Goal: Information Seeking & Learning: Learn about a topic

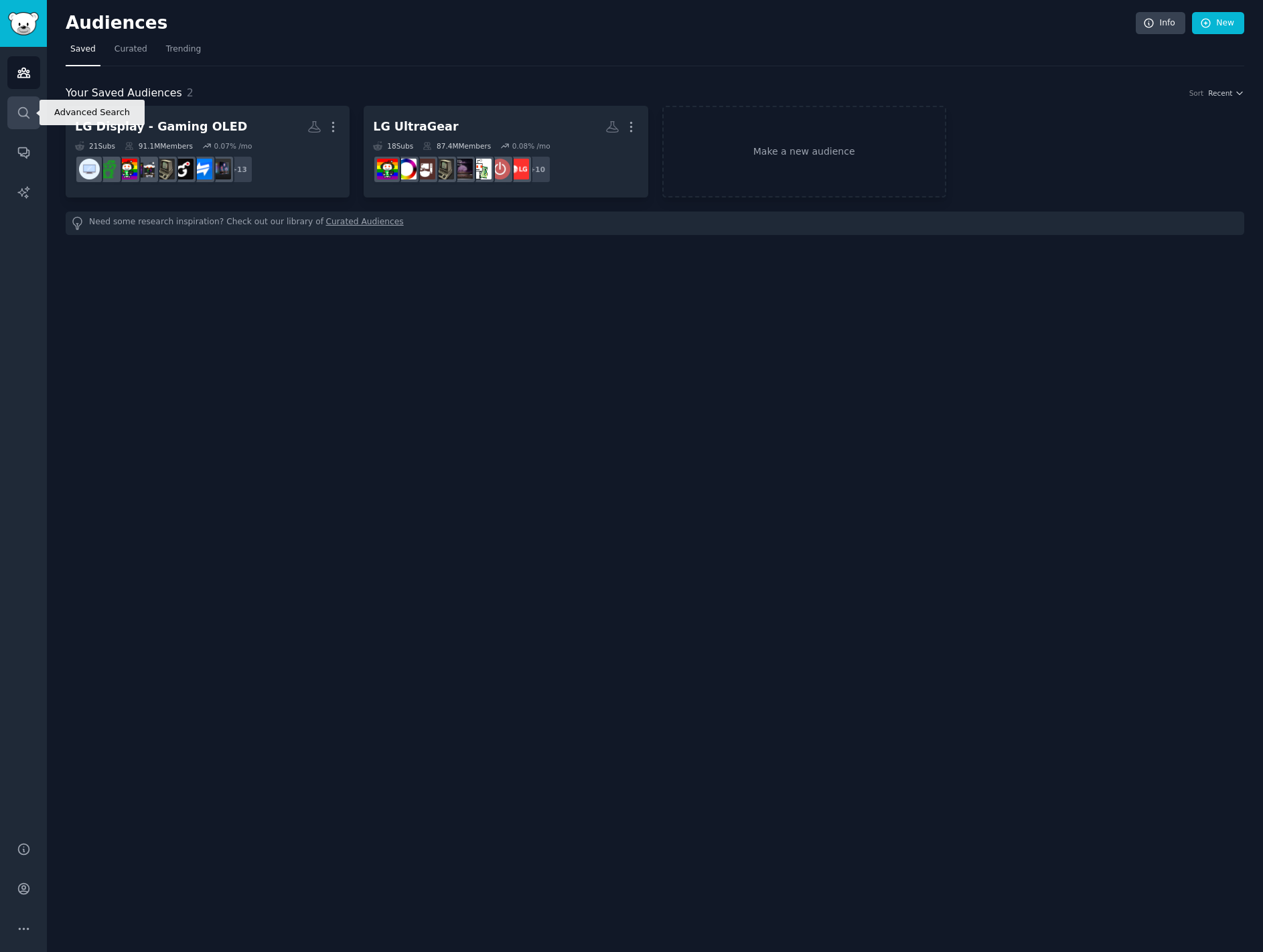
click at [24, 111] on icon "Sidebar" at bounding box center [24, 113] width 14 height 14
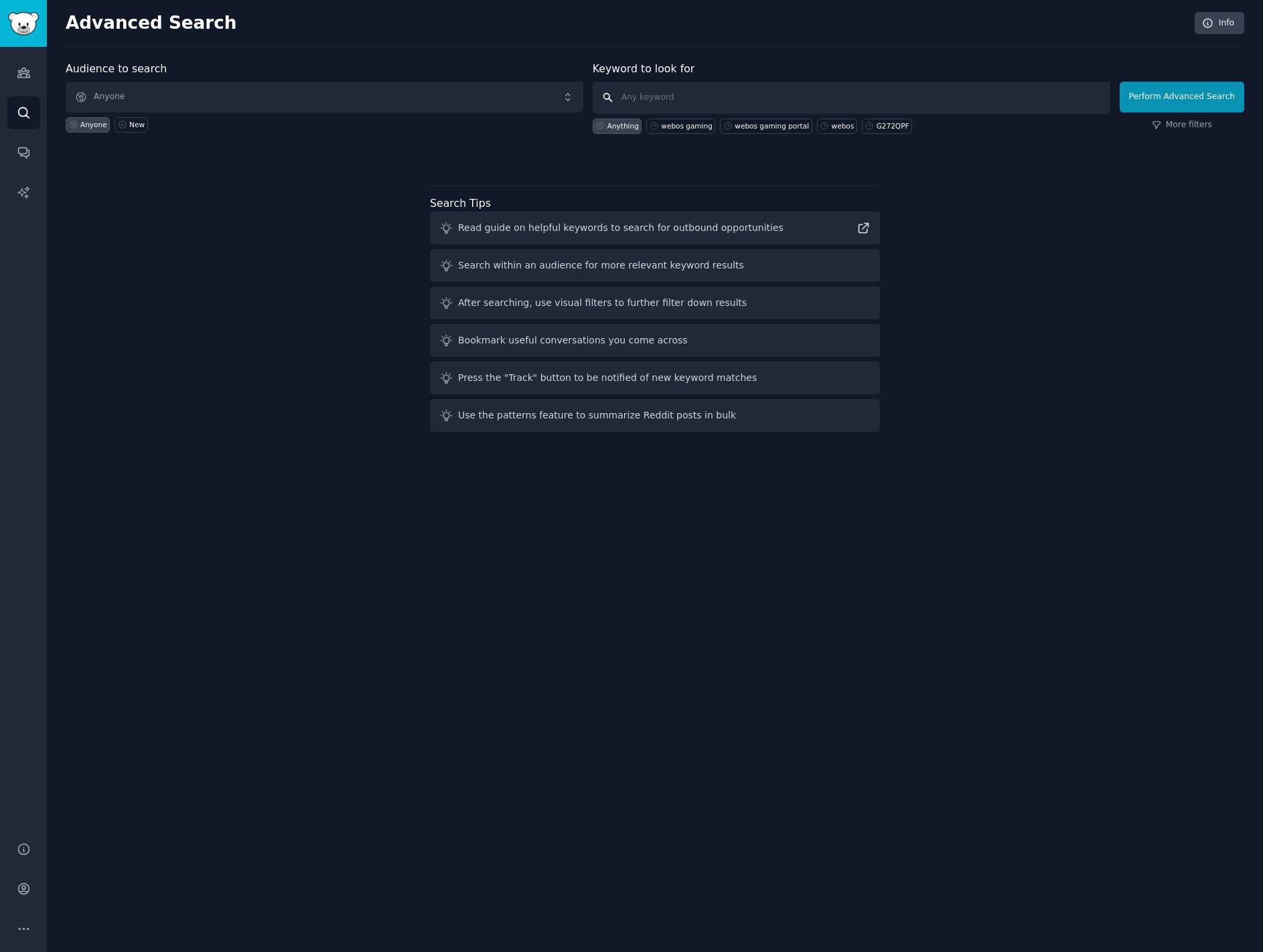
click at [667, 96] on input "text" at bounding box center [851, 98] width 518 height 32
type input "my little puppy game"
click button "Perform Advanced Search" at bounding box center [1181, 97] width 125 height 31
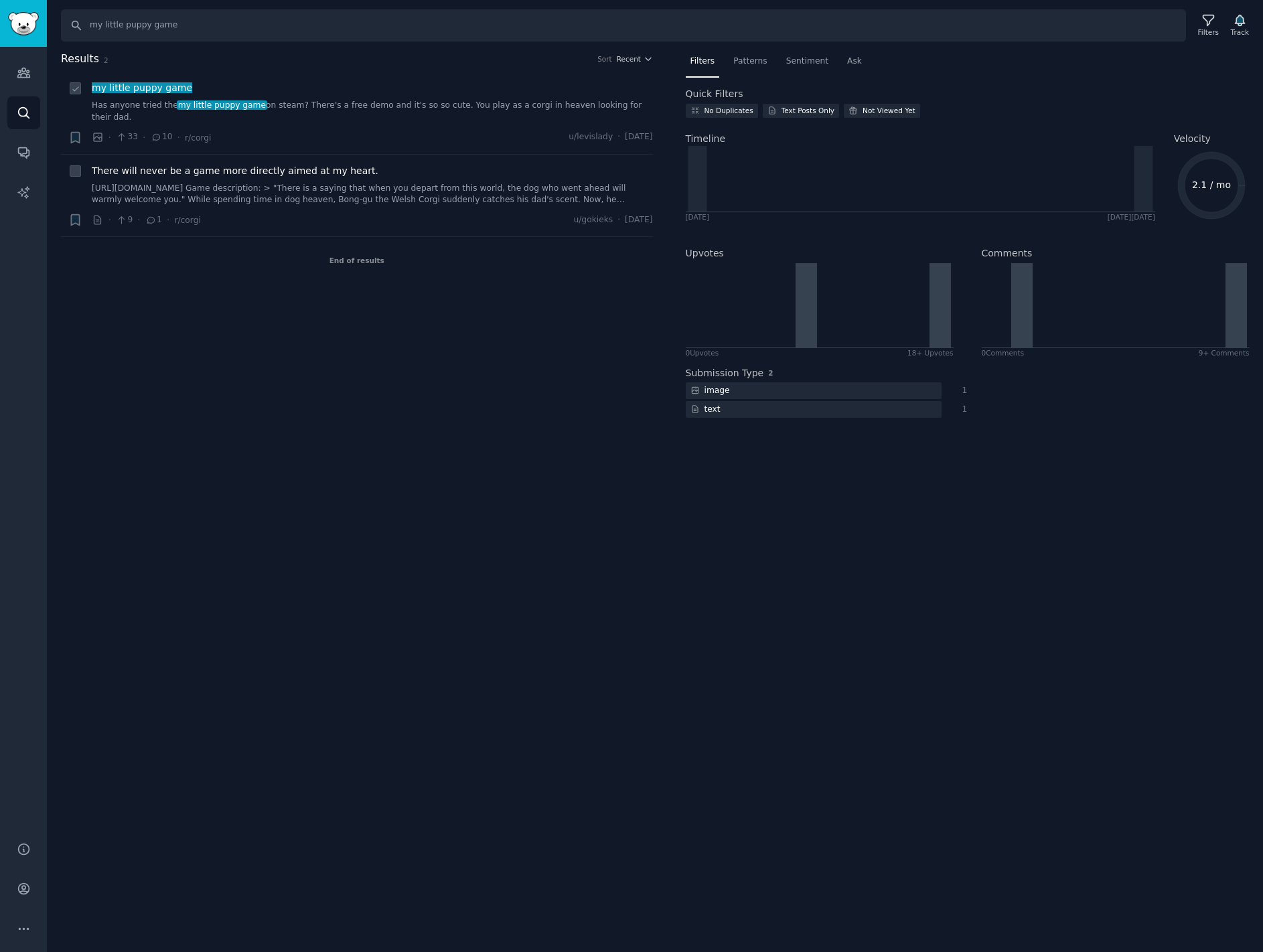
click at [140, 86] on span "my little puppy game" at bounding box center [142, 88] width 103 height 11
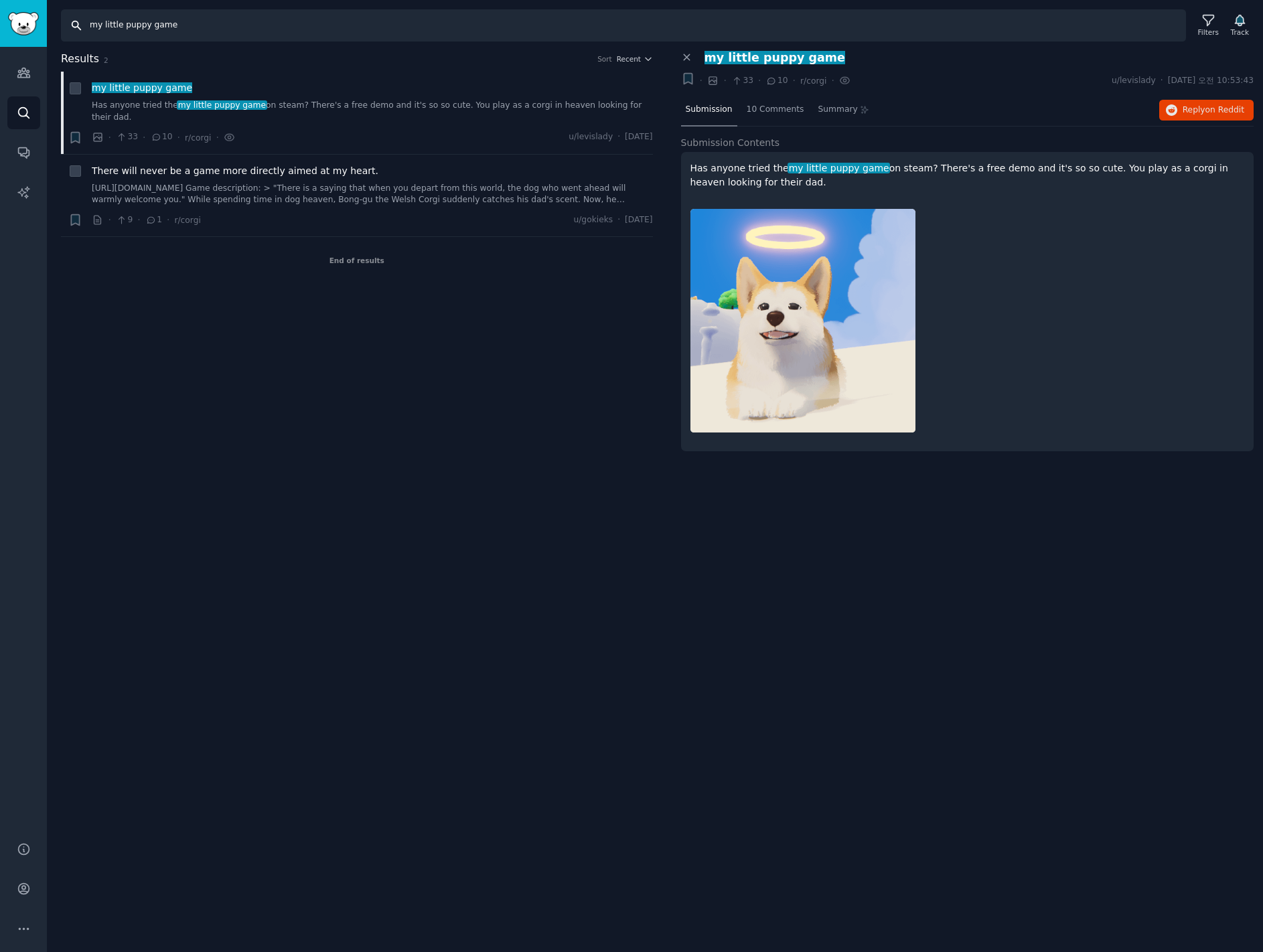
click at [206, 19] on input "my little puppy game" at bounding box center [623, 26] width 1125 height 32
click at [147, 22] on input "my little puppy game" at bounding box center [623, 26] width 1125 height 32
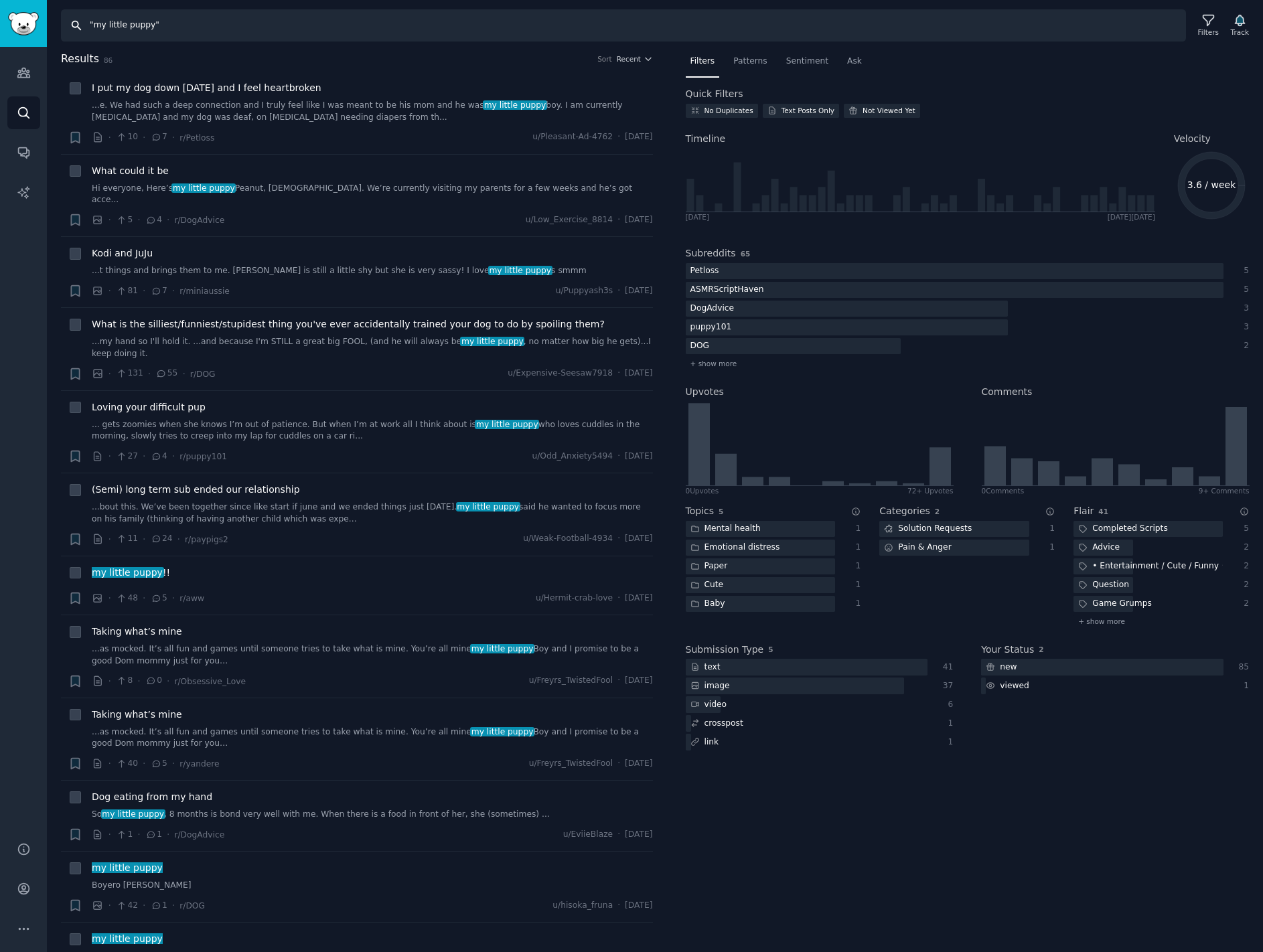
drag, startPoint x: 187, startPoint y: 26, endPoint x: -1, endPoint y: 31, distance: 188.1
click at [0, 31] on html "Conversations Audiences Search Conversations AI Reports Help Account More Searc…" at bounding box center [632, 476] width 1263 height 952
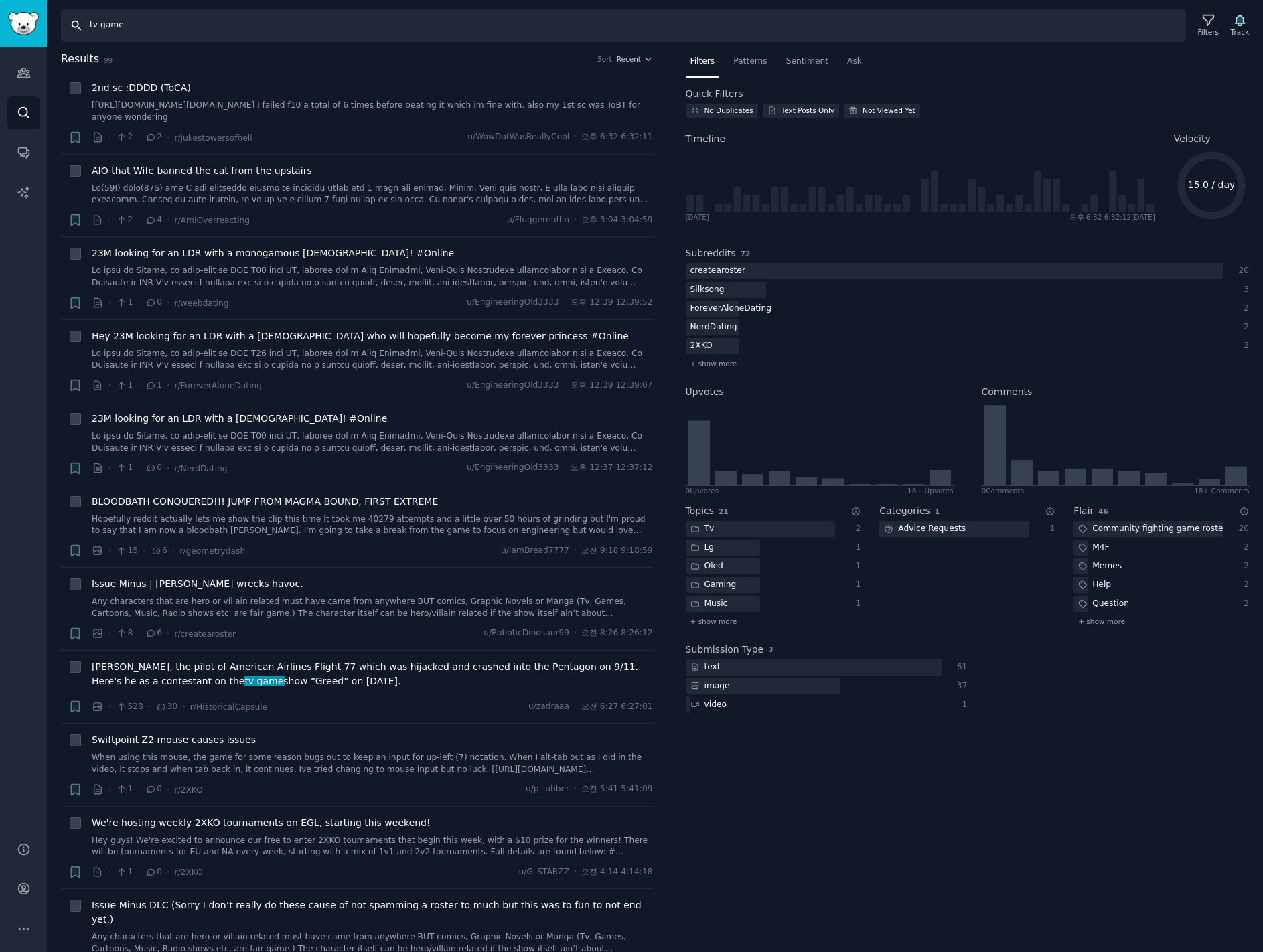
click at [154, 24] on input "tv game" at bounding box center [623, 26] width 1125 height 32
click at [144, 24] on input "tv game" at bounding box center [623, 26] width 1125 height 32
drag, startPoint x: 141, startPoint y: 25, endPoint x: 77, endPoint y: 24, distance: 64.0
click at [77, 24] on input "tv game" at bounding box center [623, 26] width 1125 height 32
type input "game"
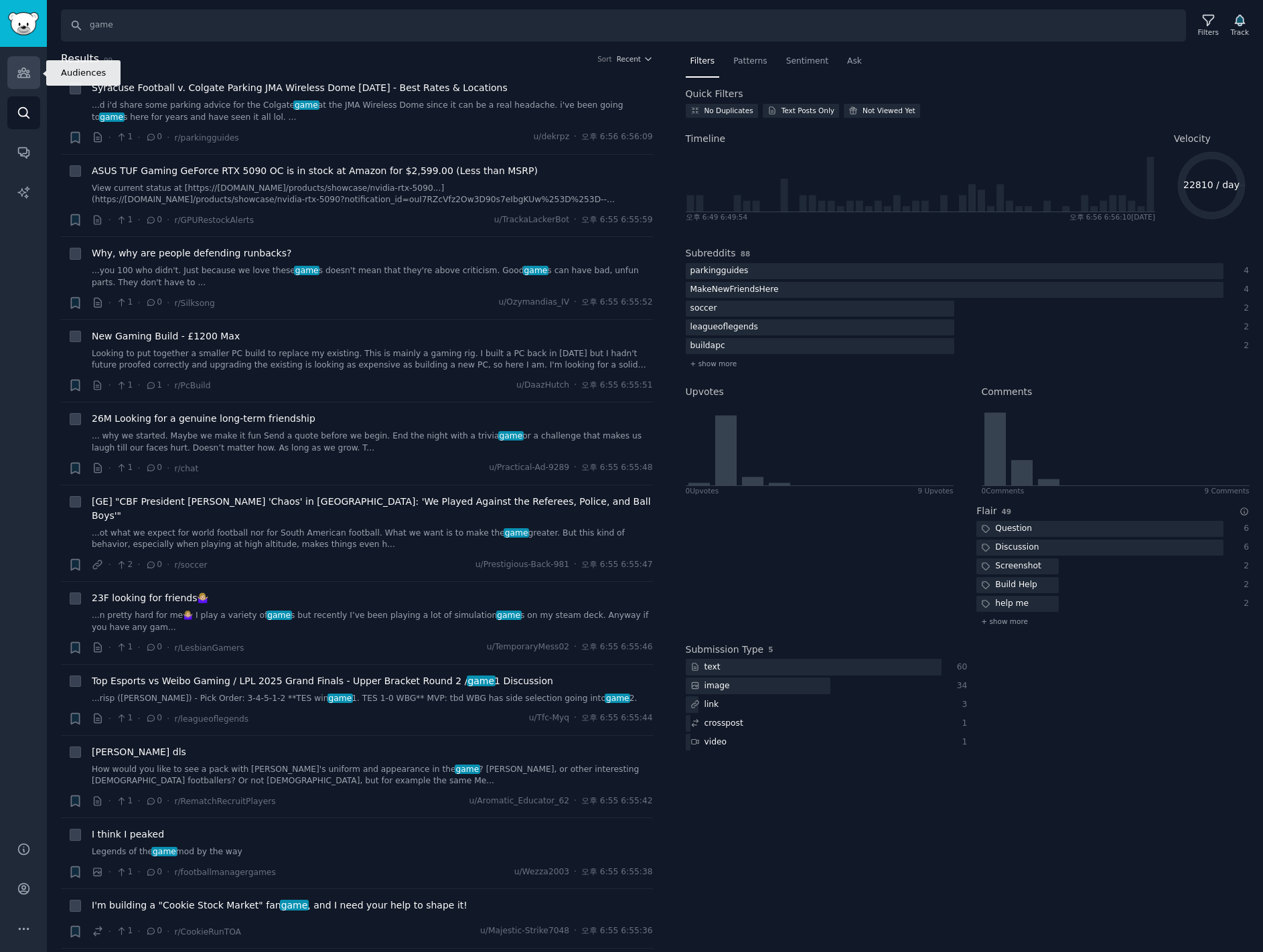
click at [17, 69] on icon "Sidebar" at bounding box center [24, 72] width 14 height 14
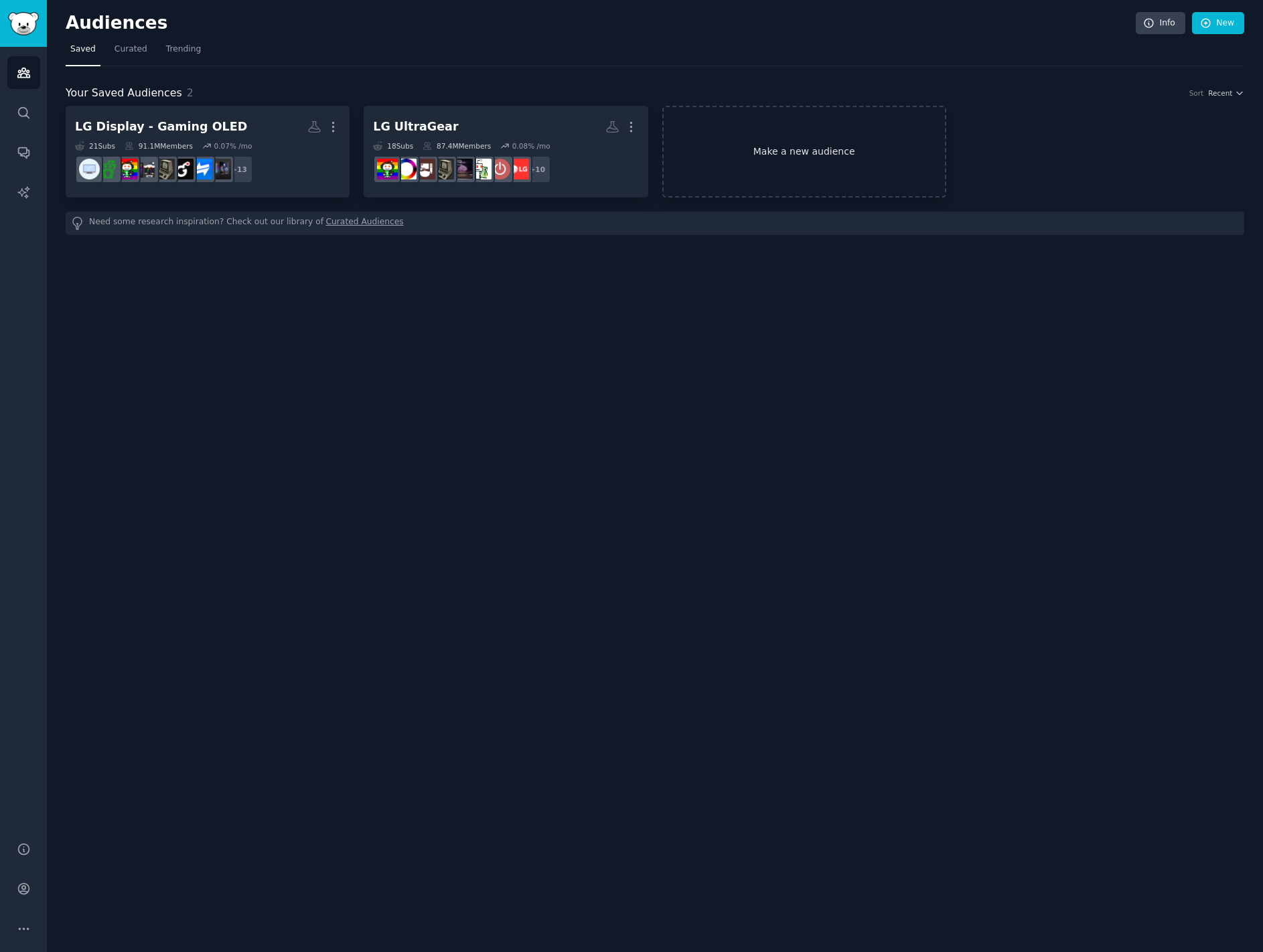
click at [770, 155] on link "Make a new audience" at bounding box center [804, 152] width 284 height 92
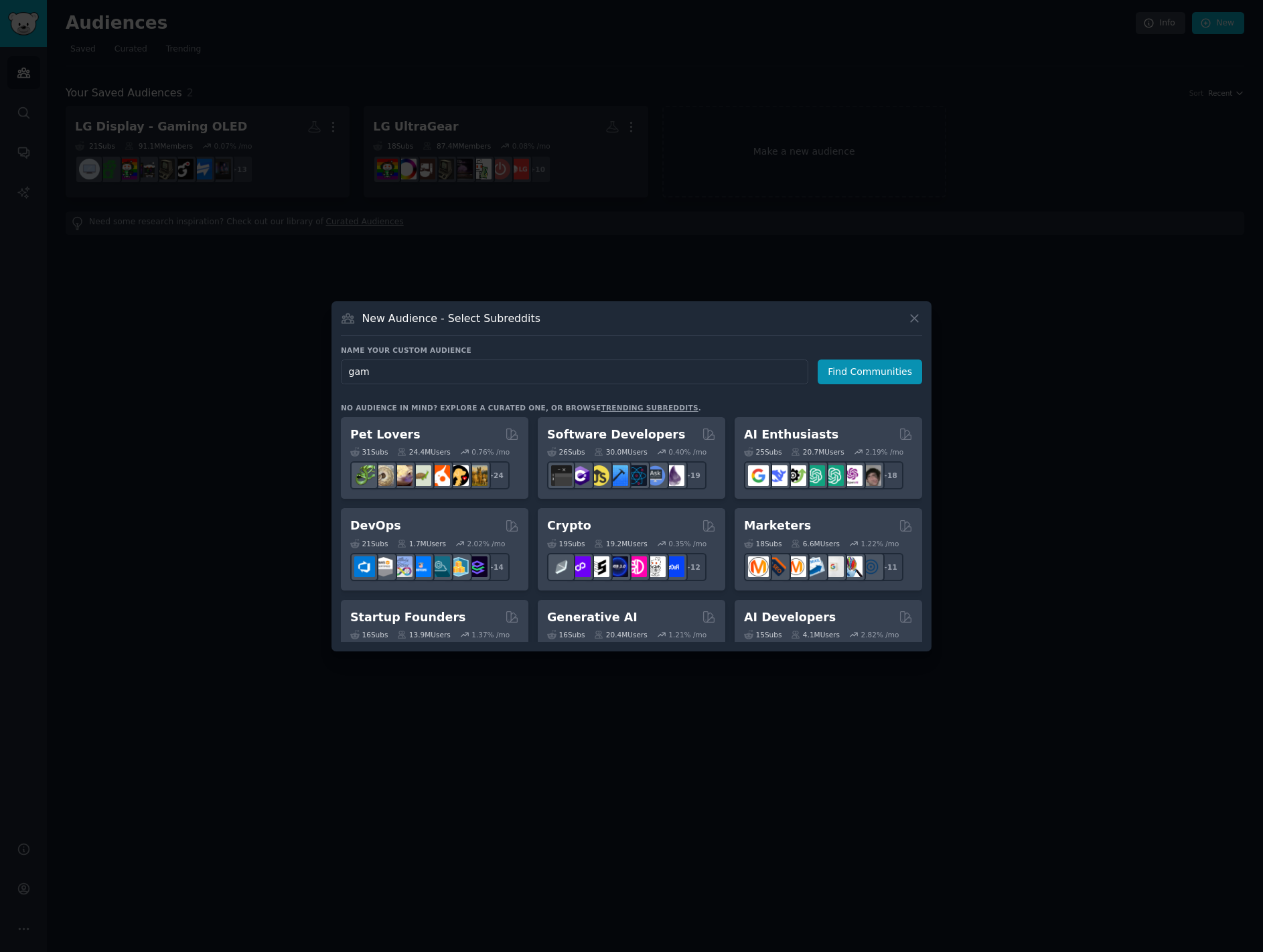
type input "game"
click button "Find Communities" at bounding box center [869, 372] width 104 height 25
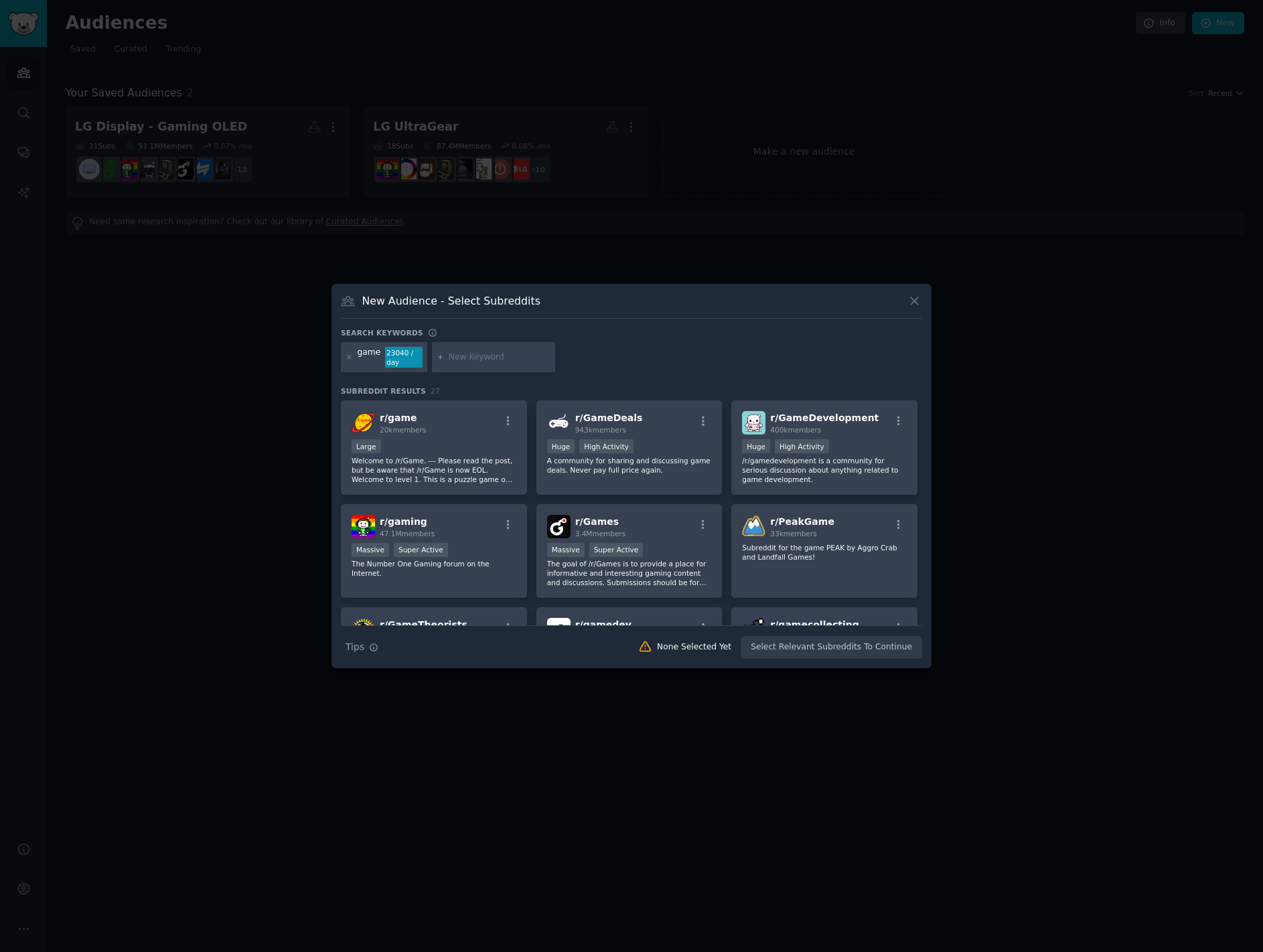
click at [485, 355] on input "text" at bounding box center [499, 358] width 102 height 12
click at [632, 438] on div "r/ GameDeals 943k members >= 80th percentile for submissions / day Huge High Ac…" at bounding box center [629, 447] width 186 height 94
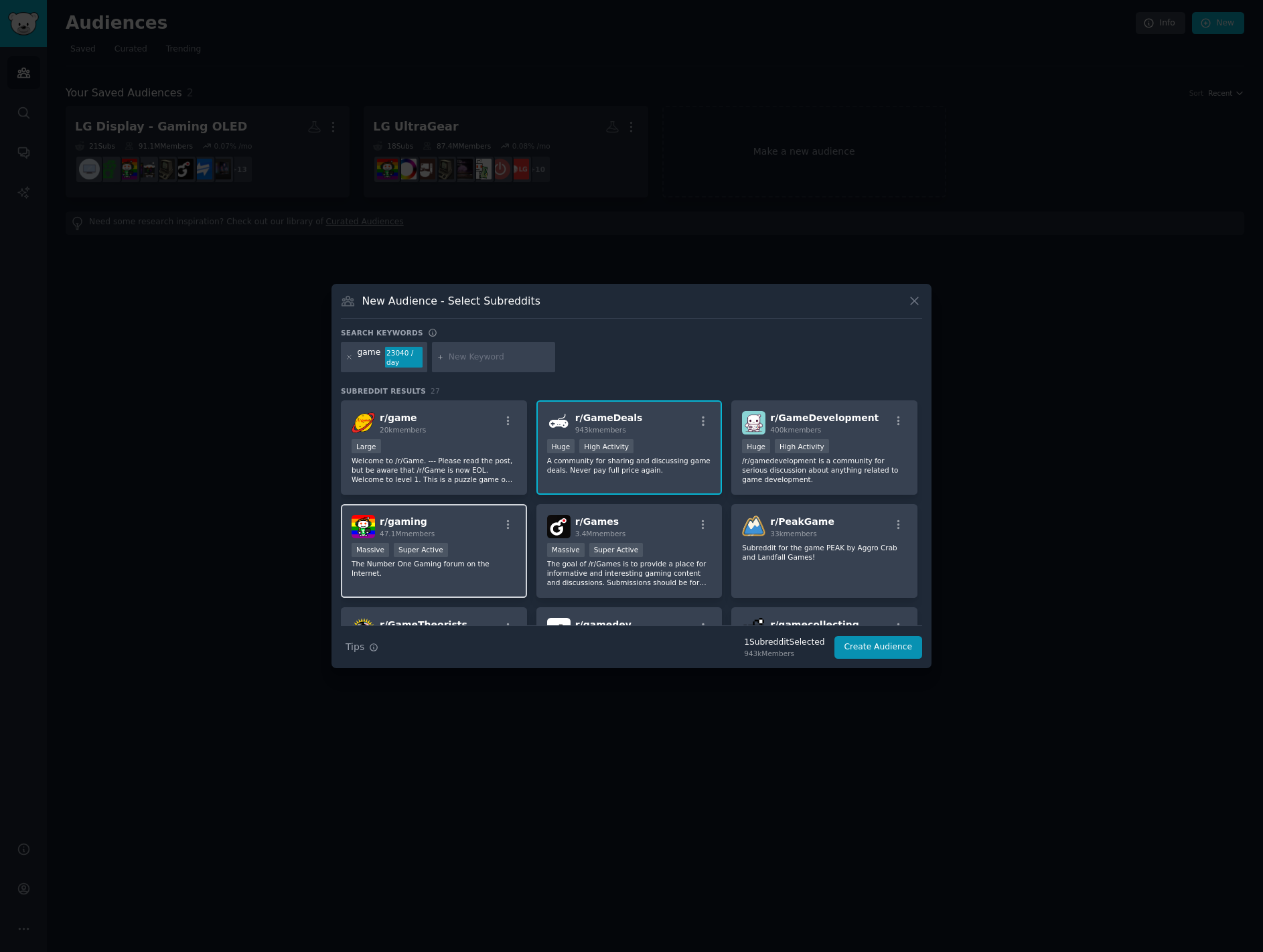
click at [441, 531] on div "r/ gaming 47.1M members" at bounding box center [434, 526] width 164 height 24
click at [635, 523] on div "r/ Games 3.4M members" at bounding box center [629, 526] width 164 height 24
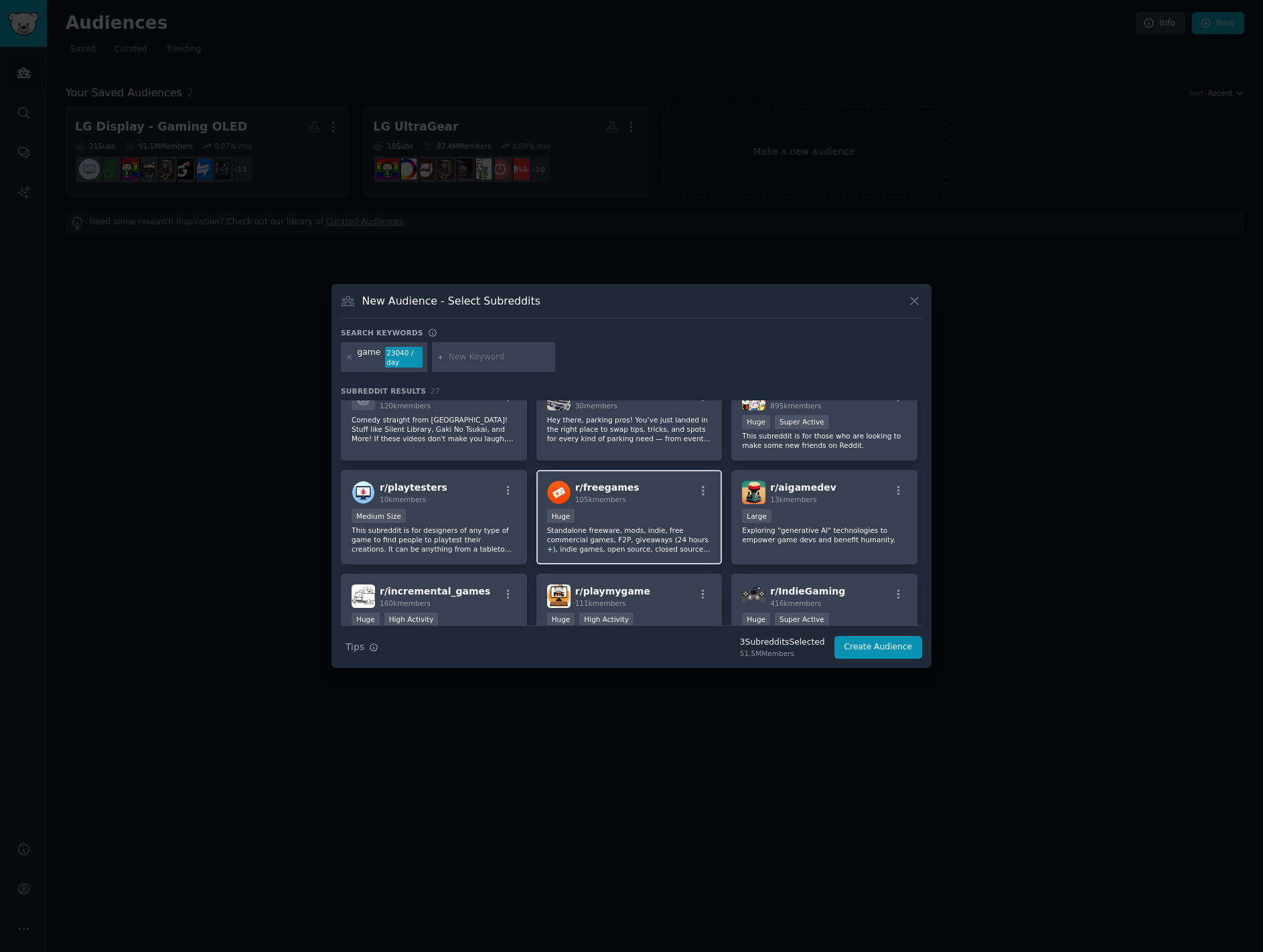
scroll to position [402, 0]
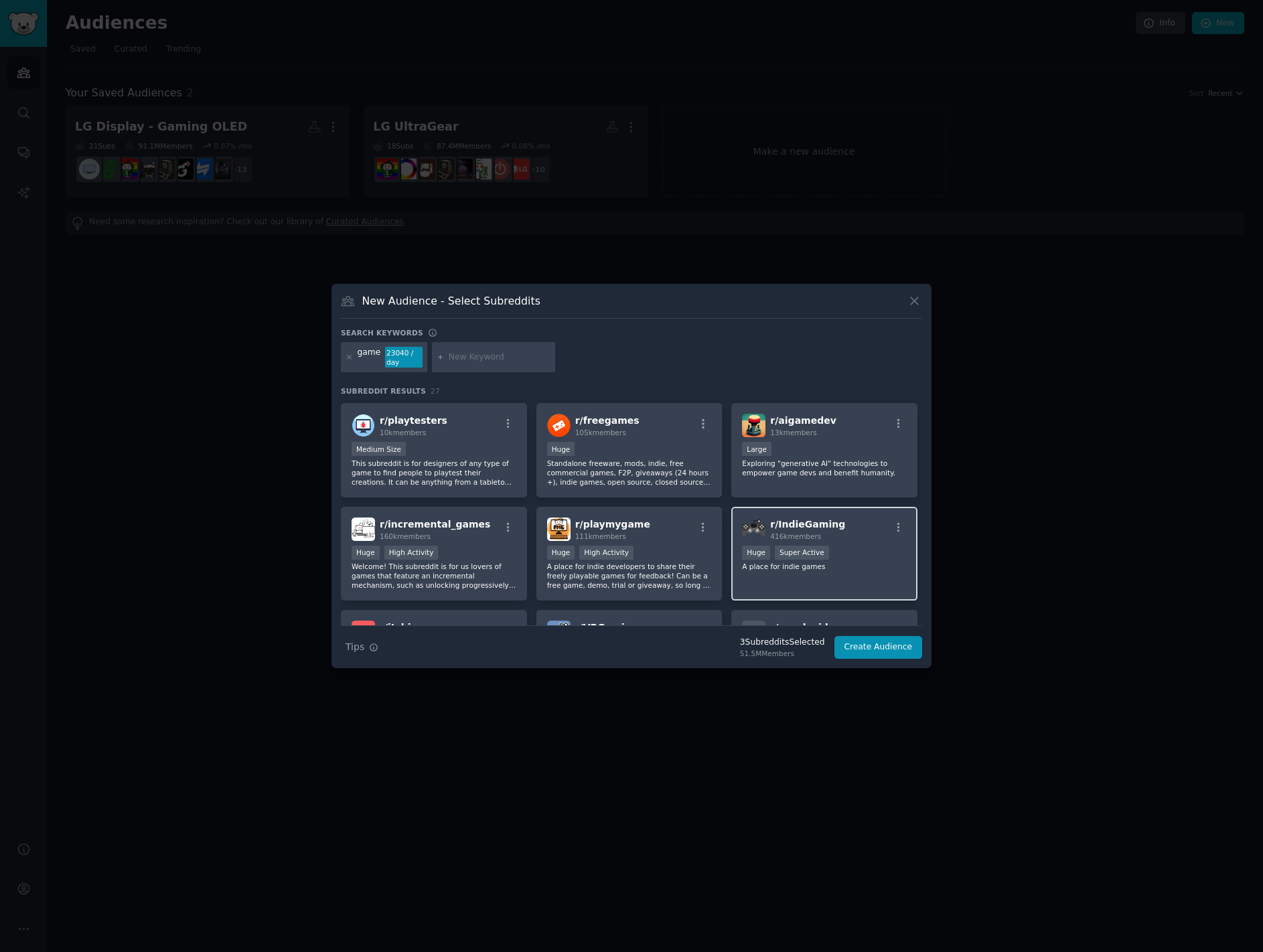
click at [851, 532] on div "r/ IndieGaming 416k members" at bounding box center [824, 529] width 164 height 24
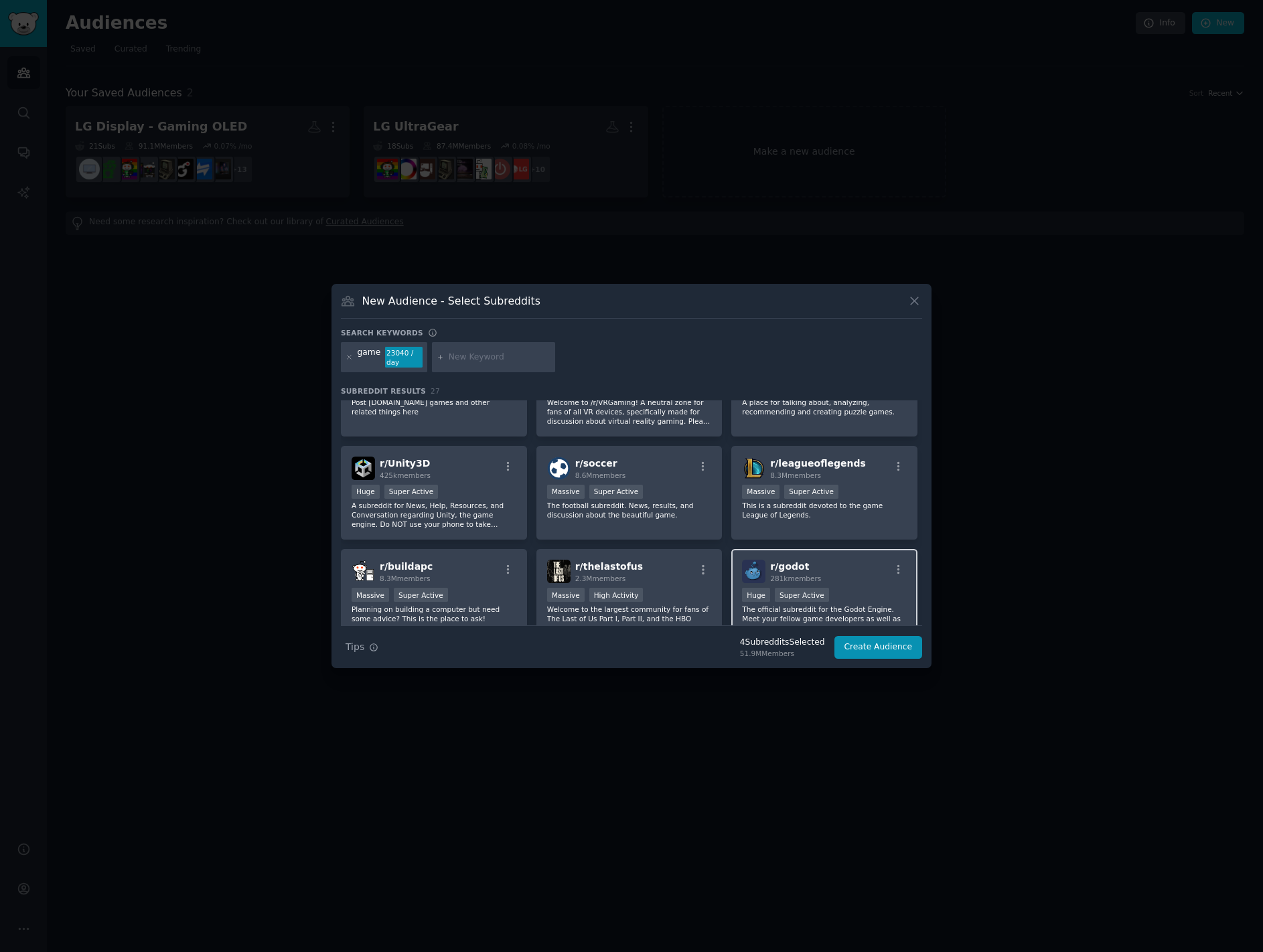
scroll to position [734, 0]
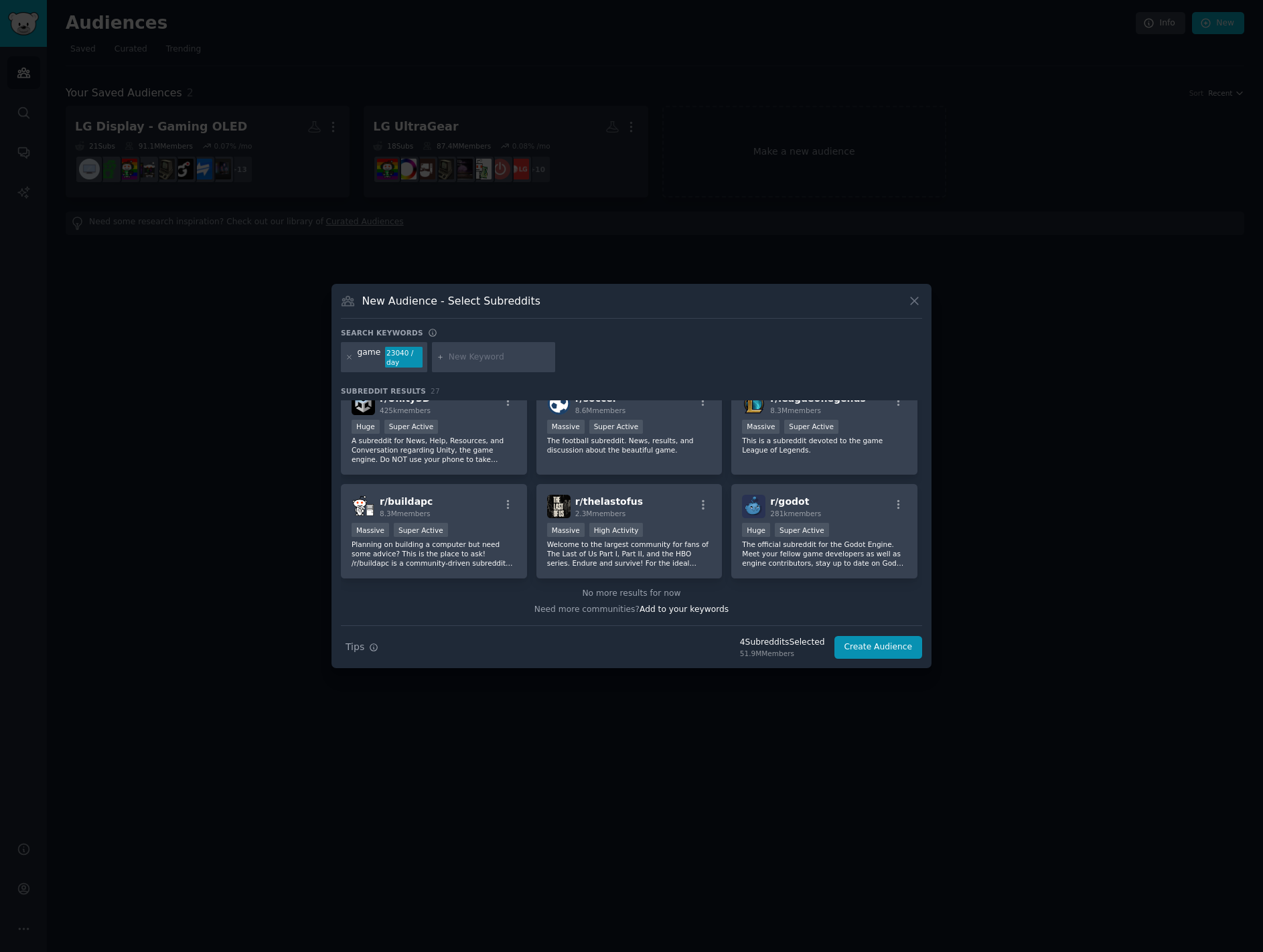
click at [474, 356] on input "text" at bounding box center [499, 358] width 102 height 12
type input "asphalt legend"
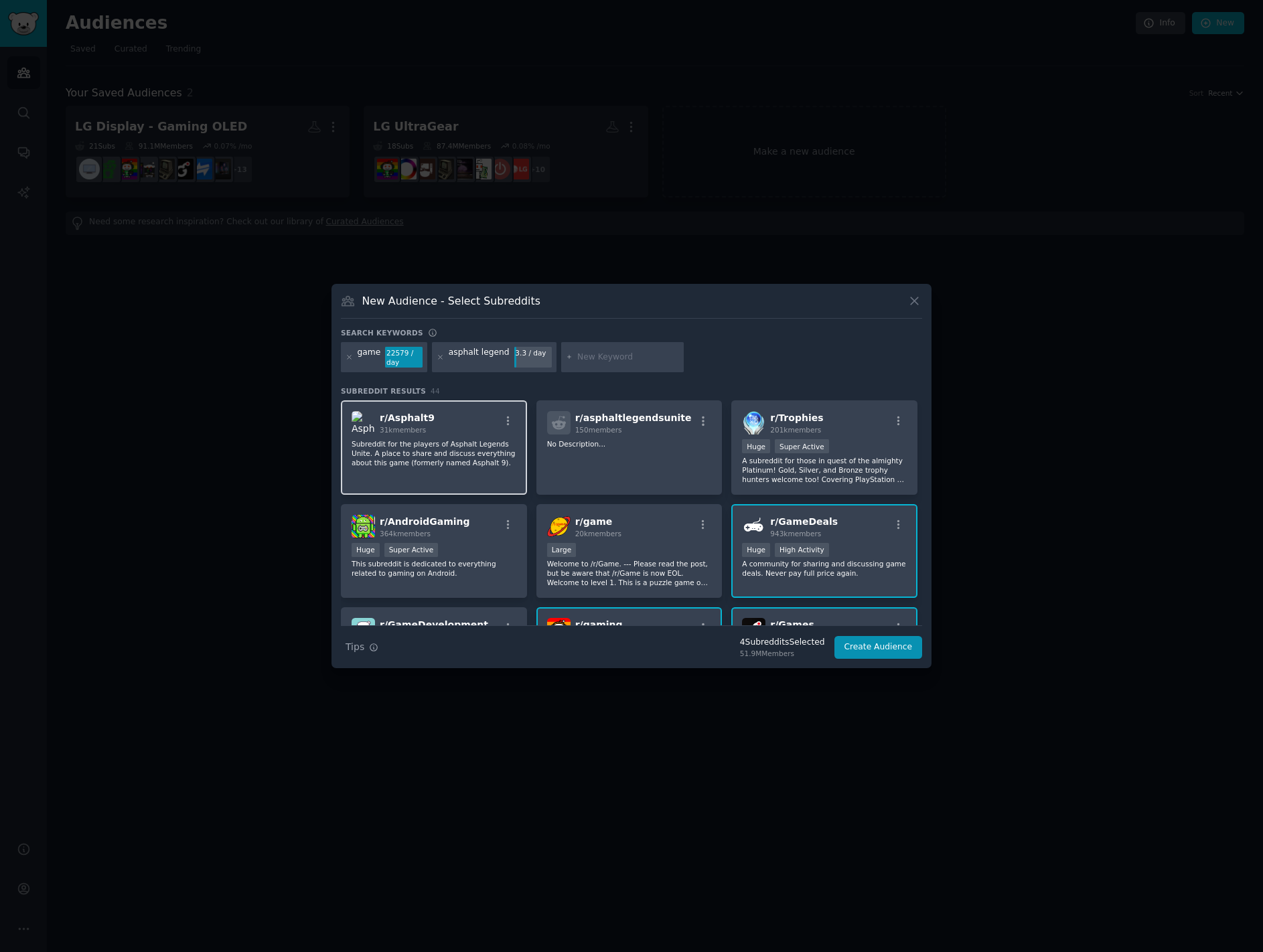
click at [444, 422] on div "r/ Asphalt9 31k members" at bounding box center [434, 422] width 164 height 24
click at [616, 352] on input "text" at bounding box center [628, 358] width 102 height 12
type input "just dance"
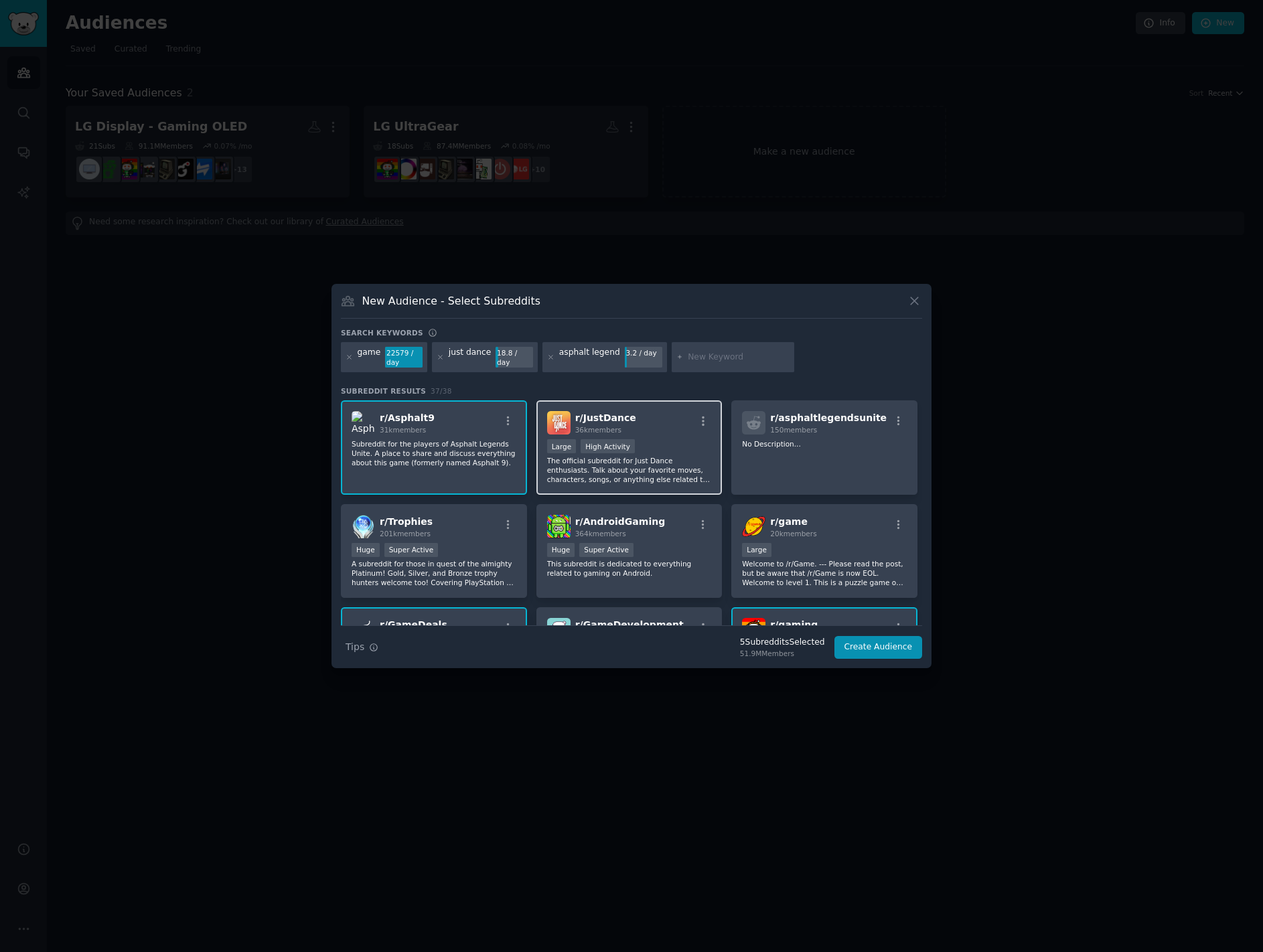
click at [651, 421] on div "r/ JustDance 36k members" at bounding box center [629, 422] width 164 height 24
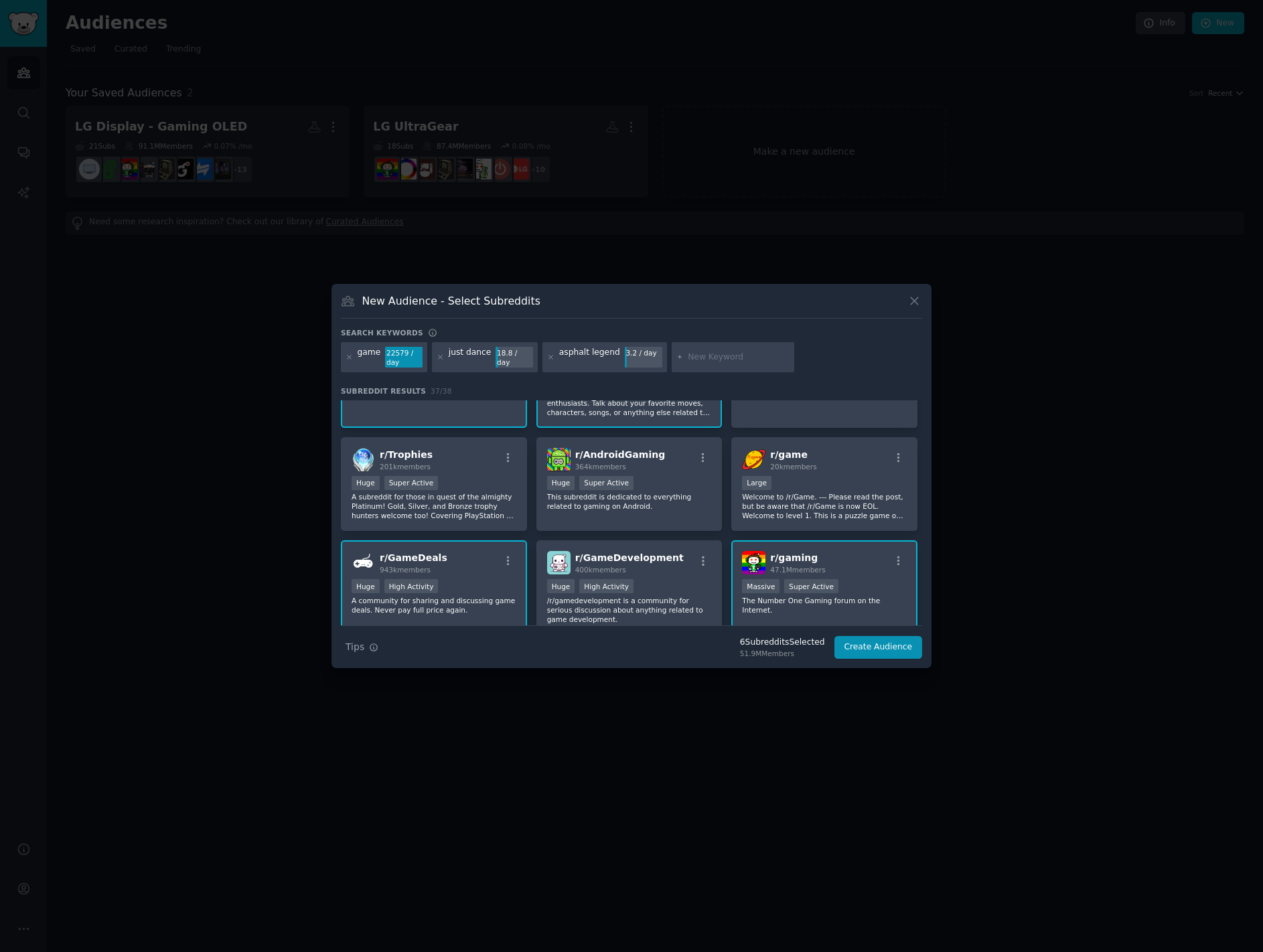
click at [716, 355] on input "text" at bounding box center [738, 358] width 102 height 12
type input "balatro"
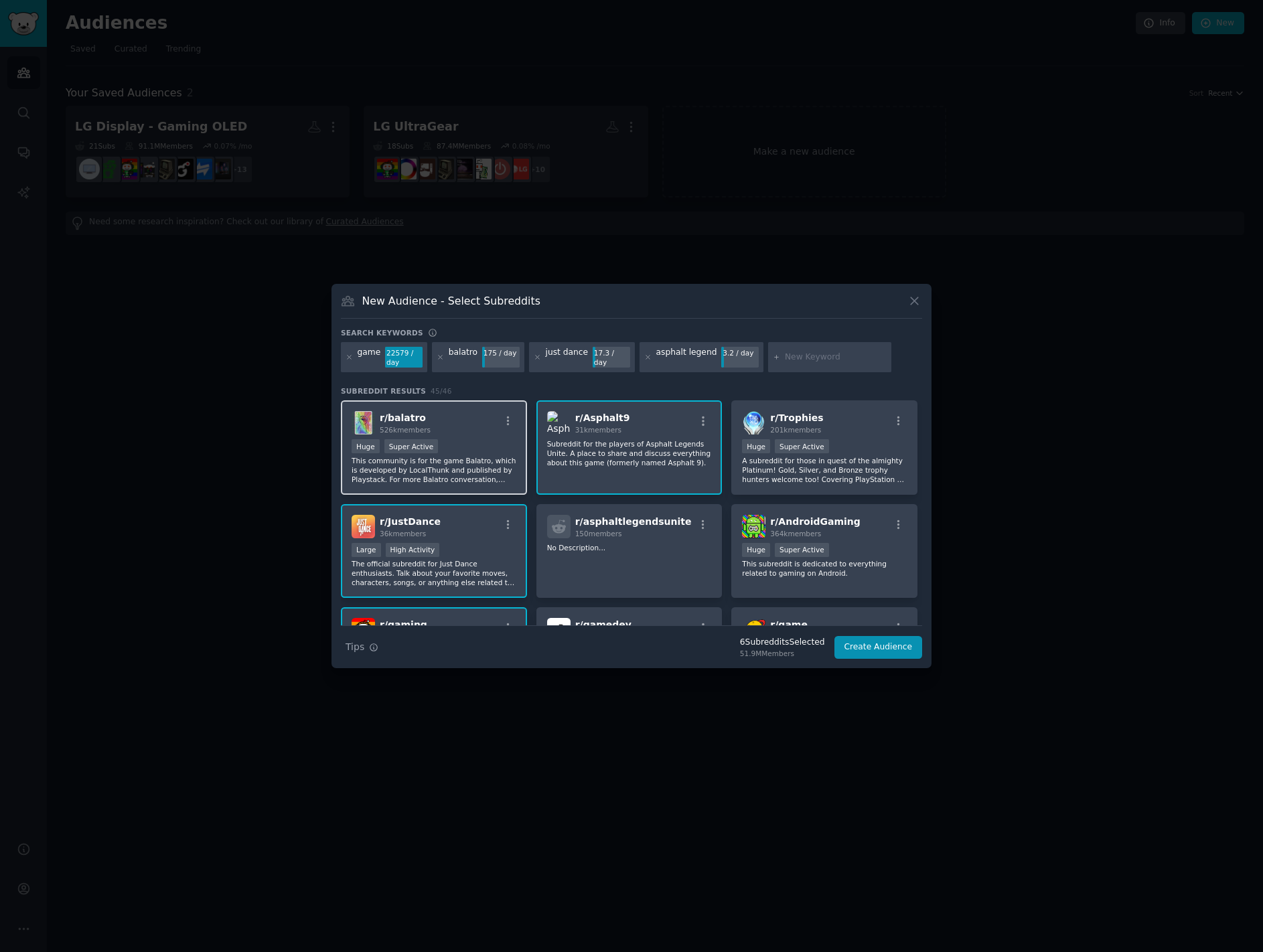
click at [457, 439] on div "r/ balatro 526k members Huge Super Active This community is for the game Balatr…" at bounding box center [434, 447] width 186 height 94
click at [792, 355] on input "text" at bounding box center [836, 358] width 102 height 12
type input "my little puppy"
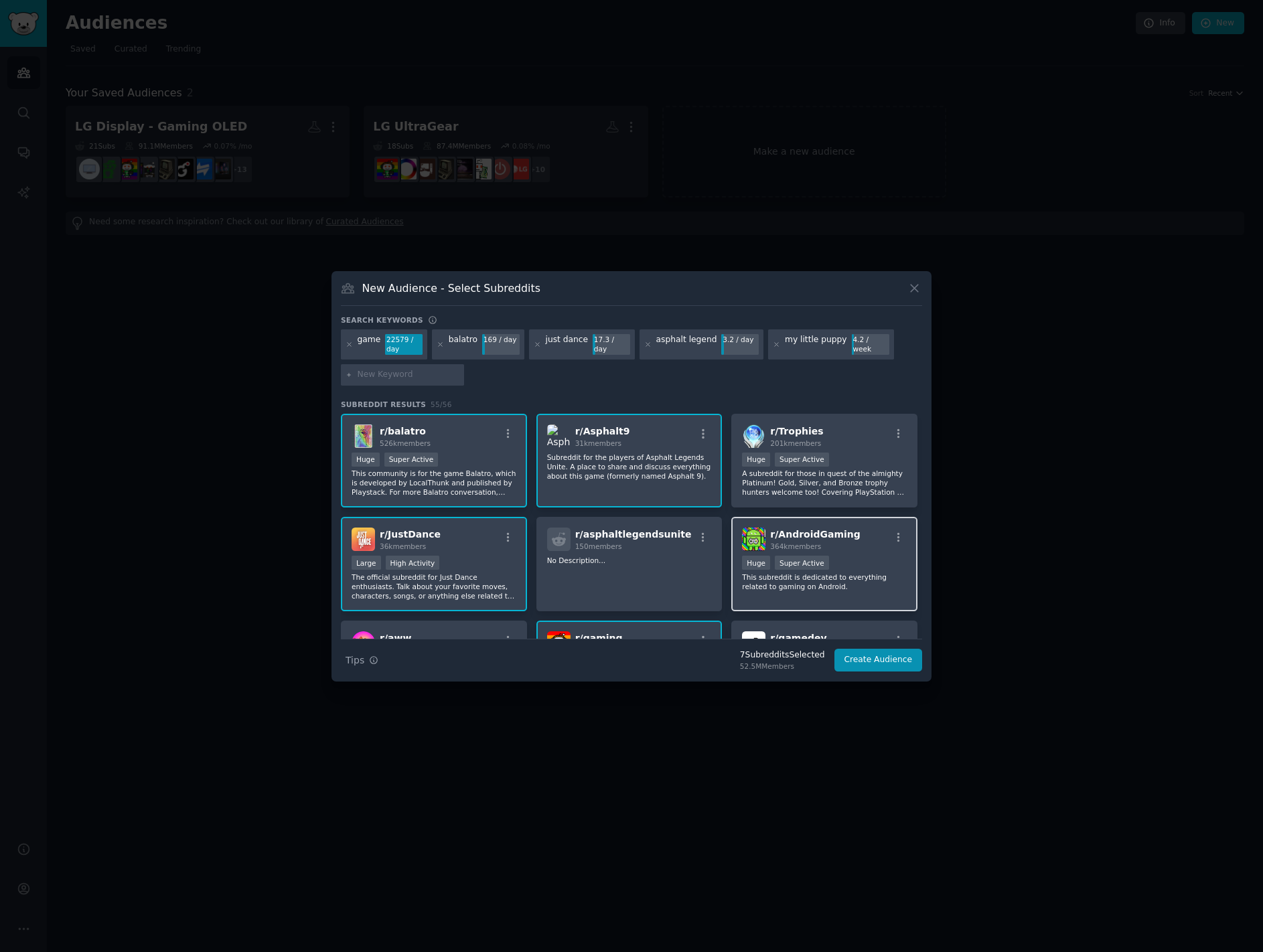
scroll to position [67, 0]
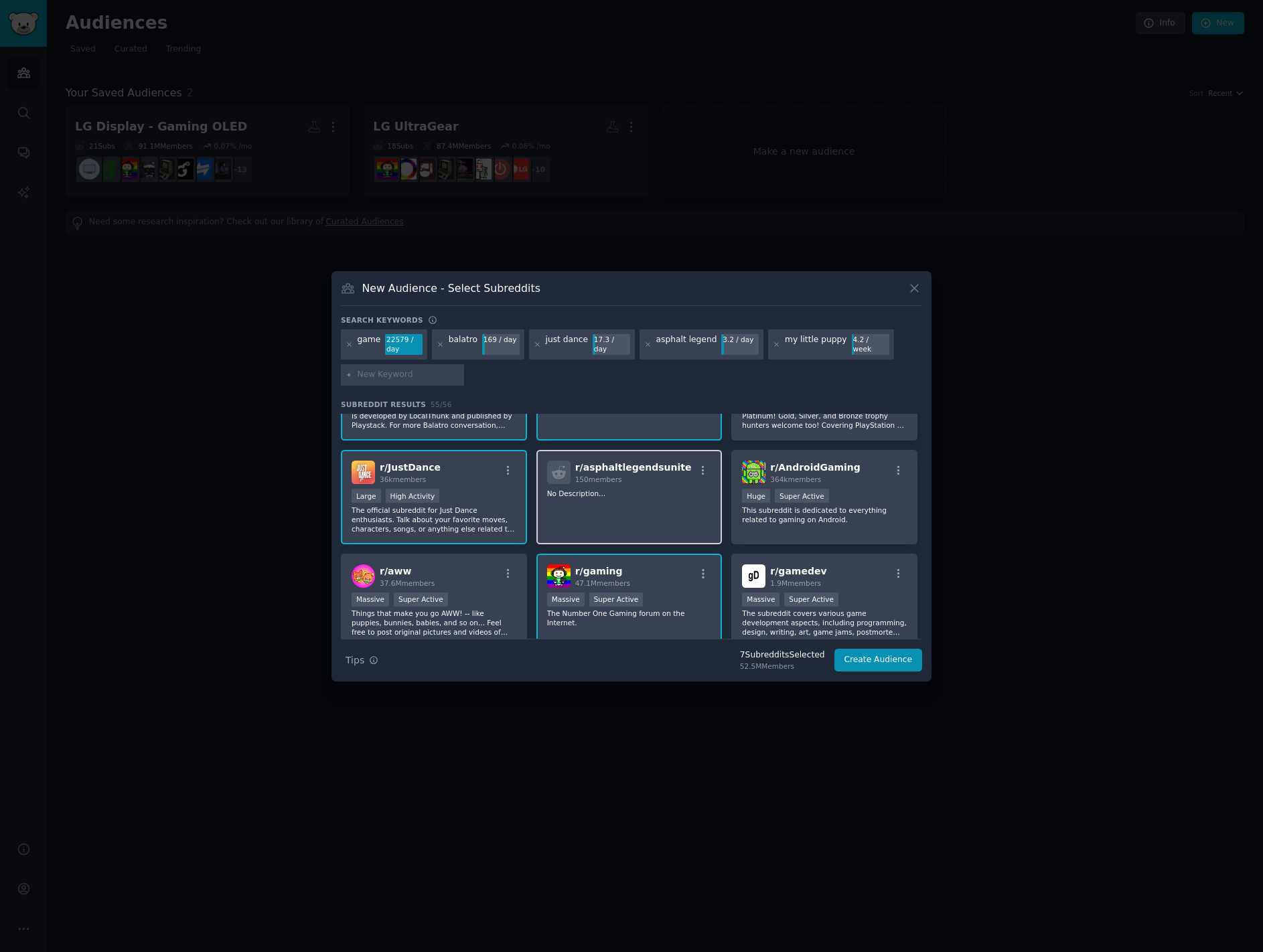
click at [606, 488] on div "r/ asphaltlegendsunite 150 members No Description..." at bounding box center [629, 497] width 186 height 94
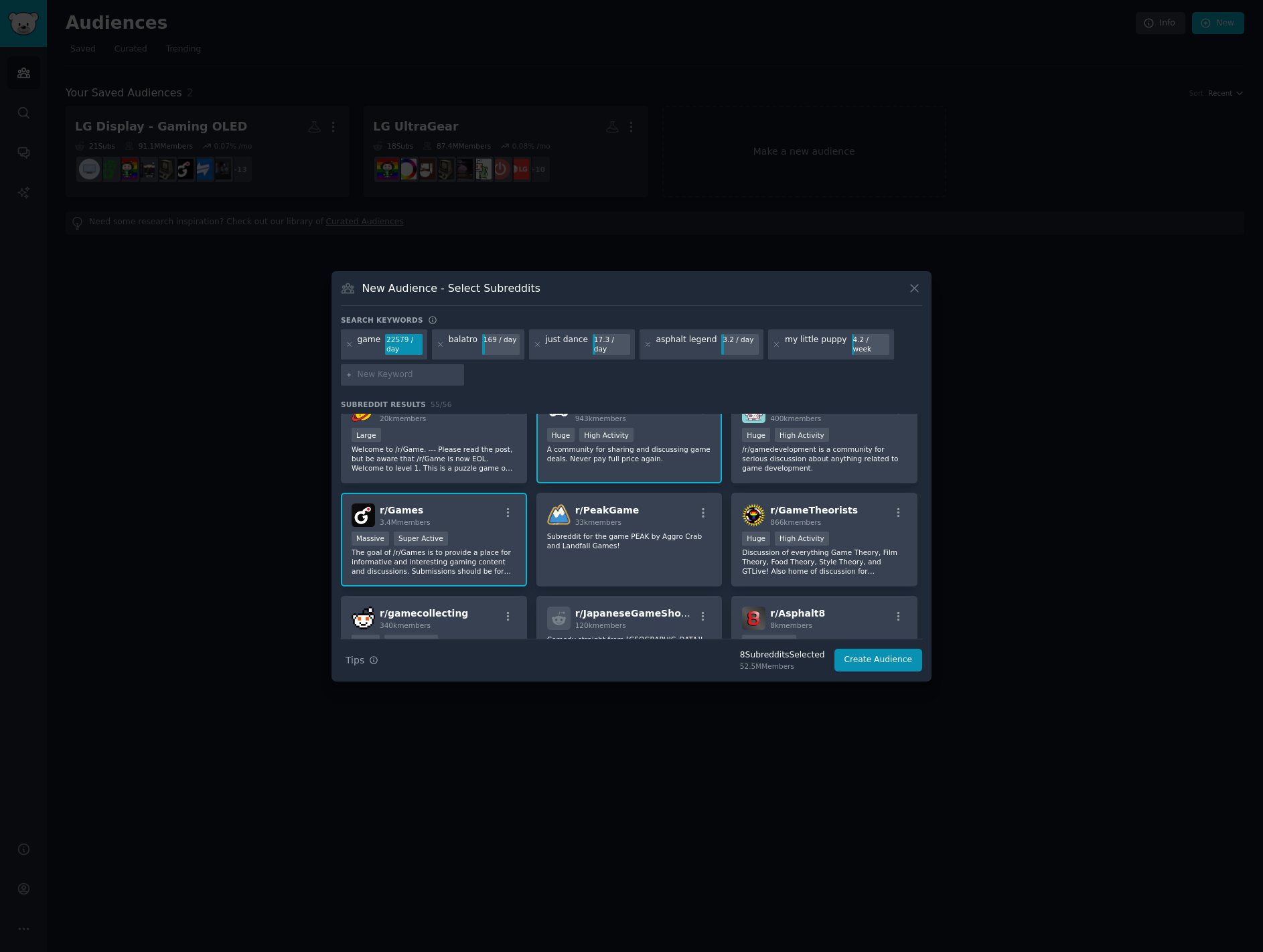
scroll to position [402, 0]
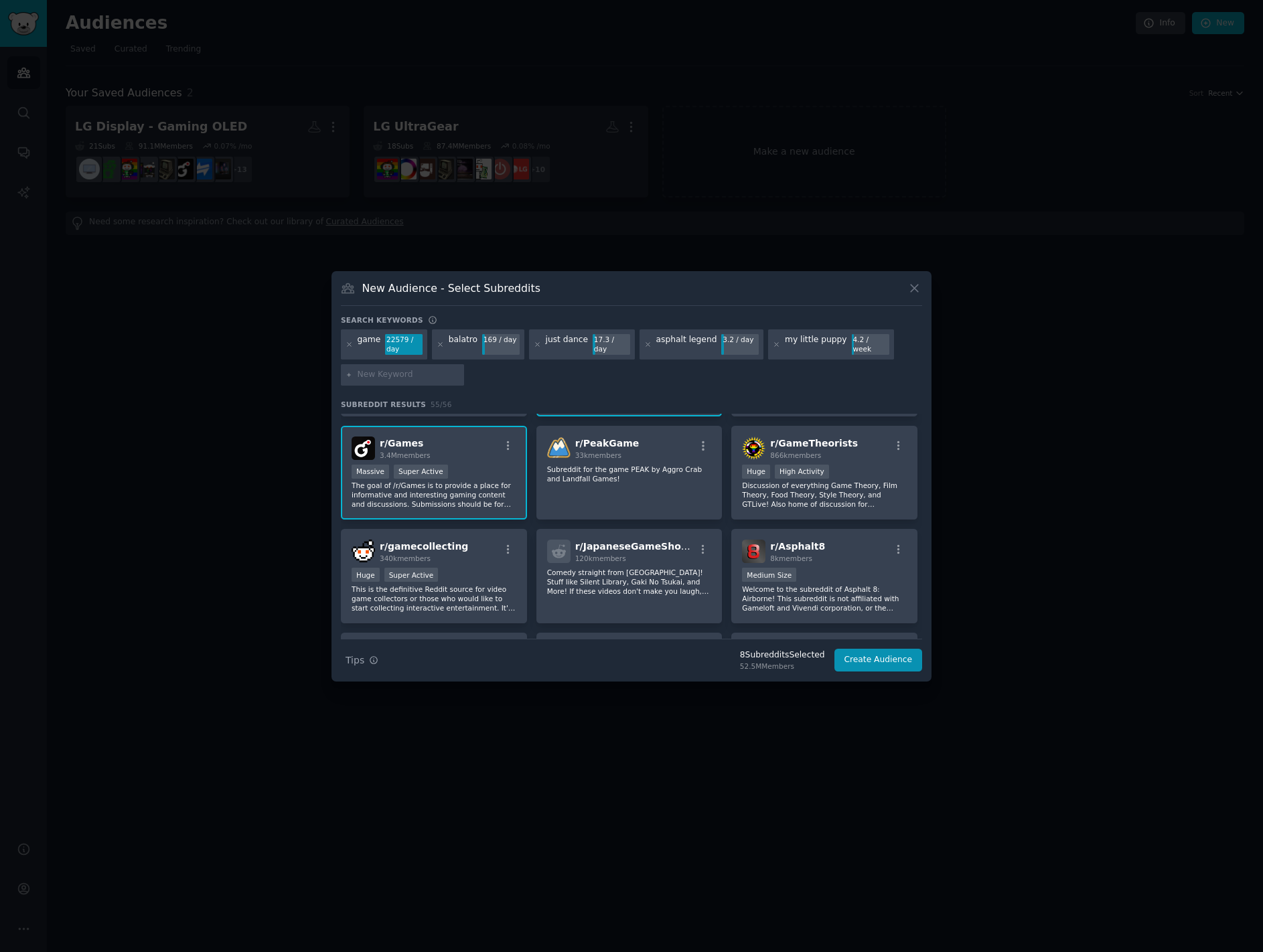
click at [396, 371] on input "text" at bounding box center [408, 375] width 102 height 12
type input "tv"
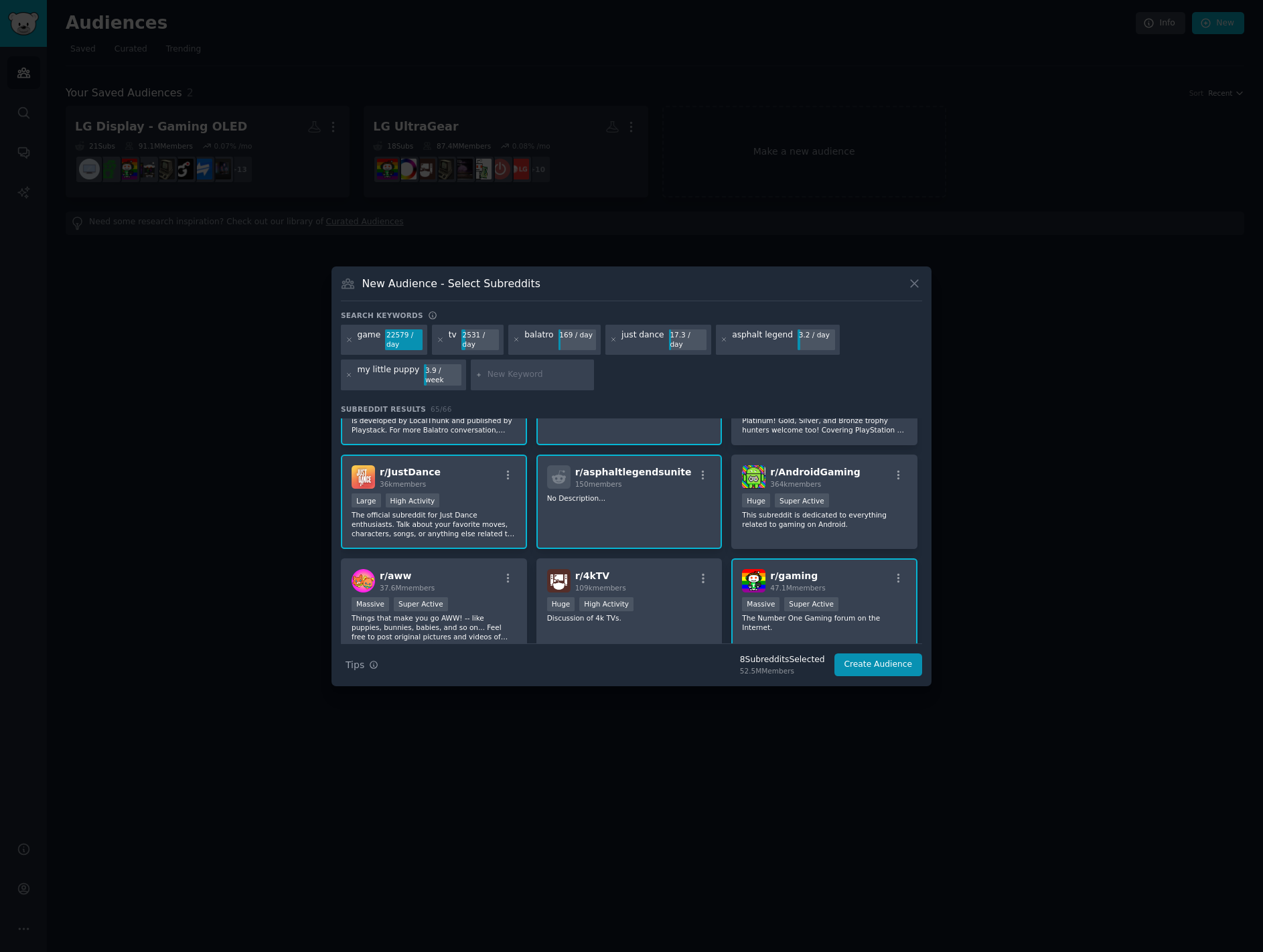
scroll to position [134, 0]
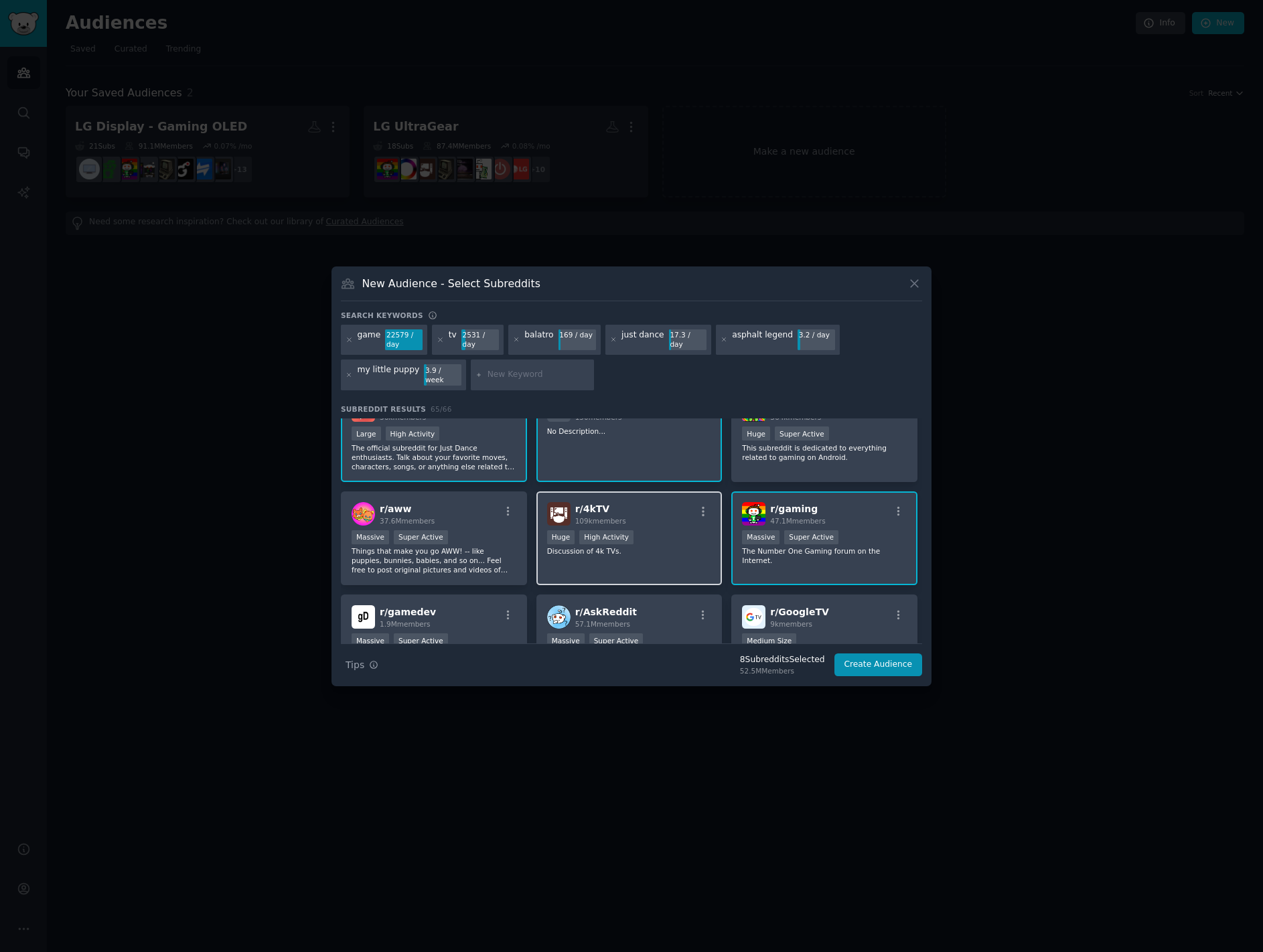
click at [623, 507] on div "r/ 4kTV 109k members" at bounding box center [629, 513] width 164 height 24
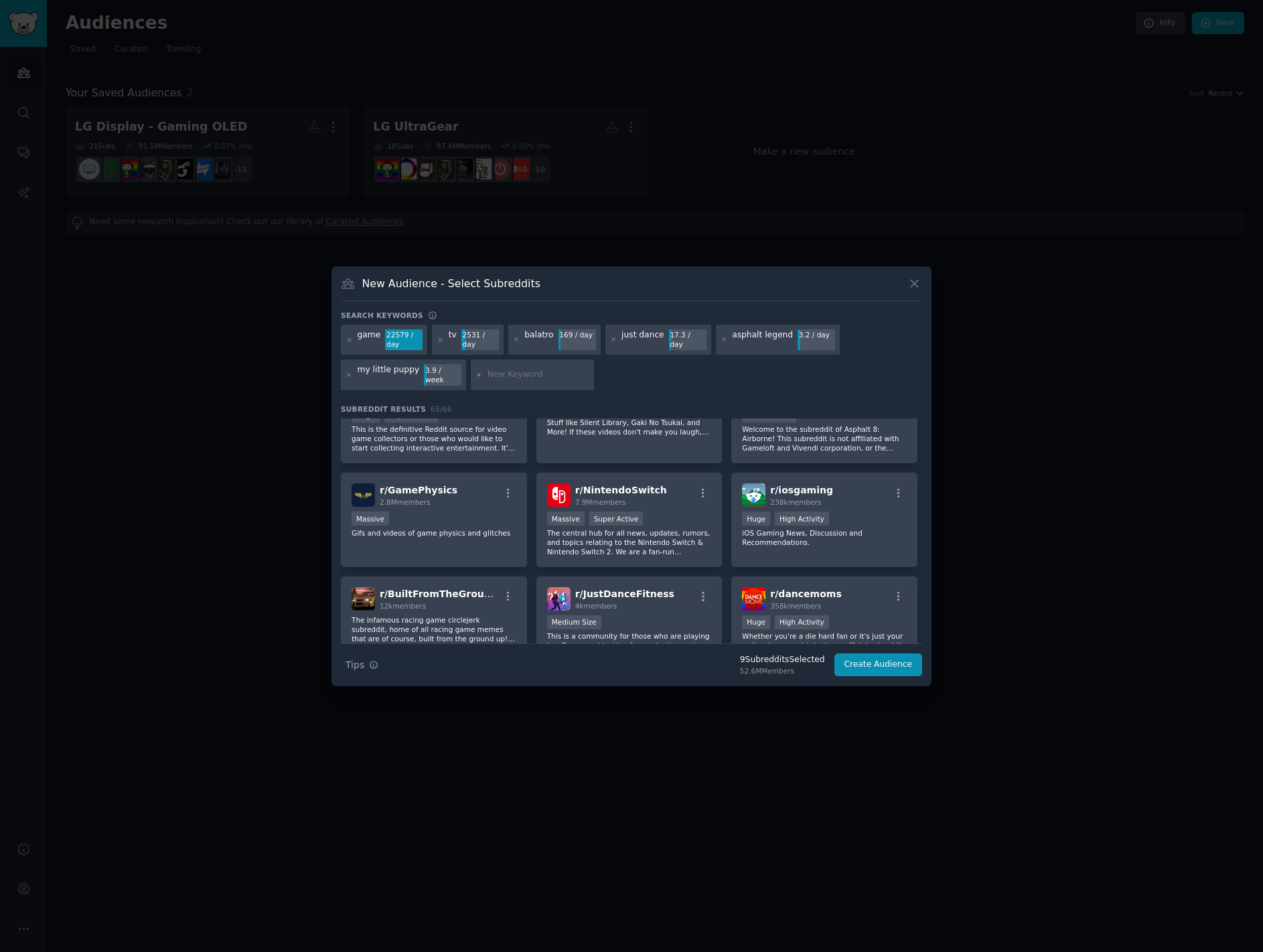
scroll to position [736, 0]
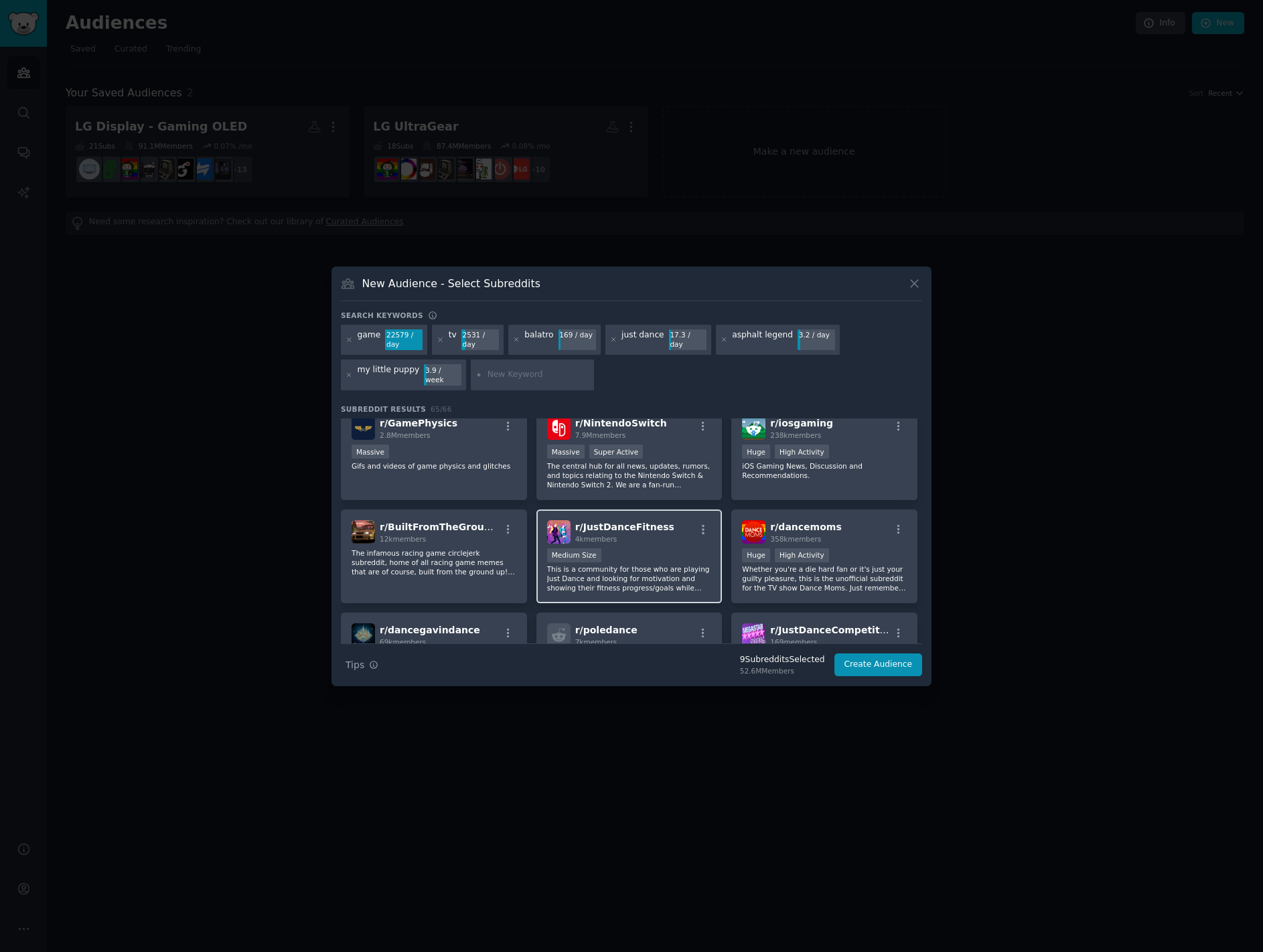
click at [632, 534] on div "4k members" at bounding box center [625, 539] width 99 height 9
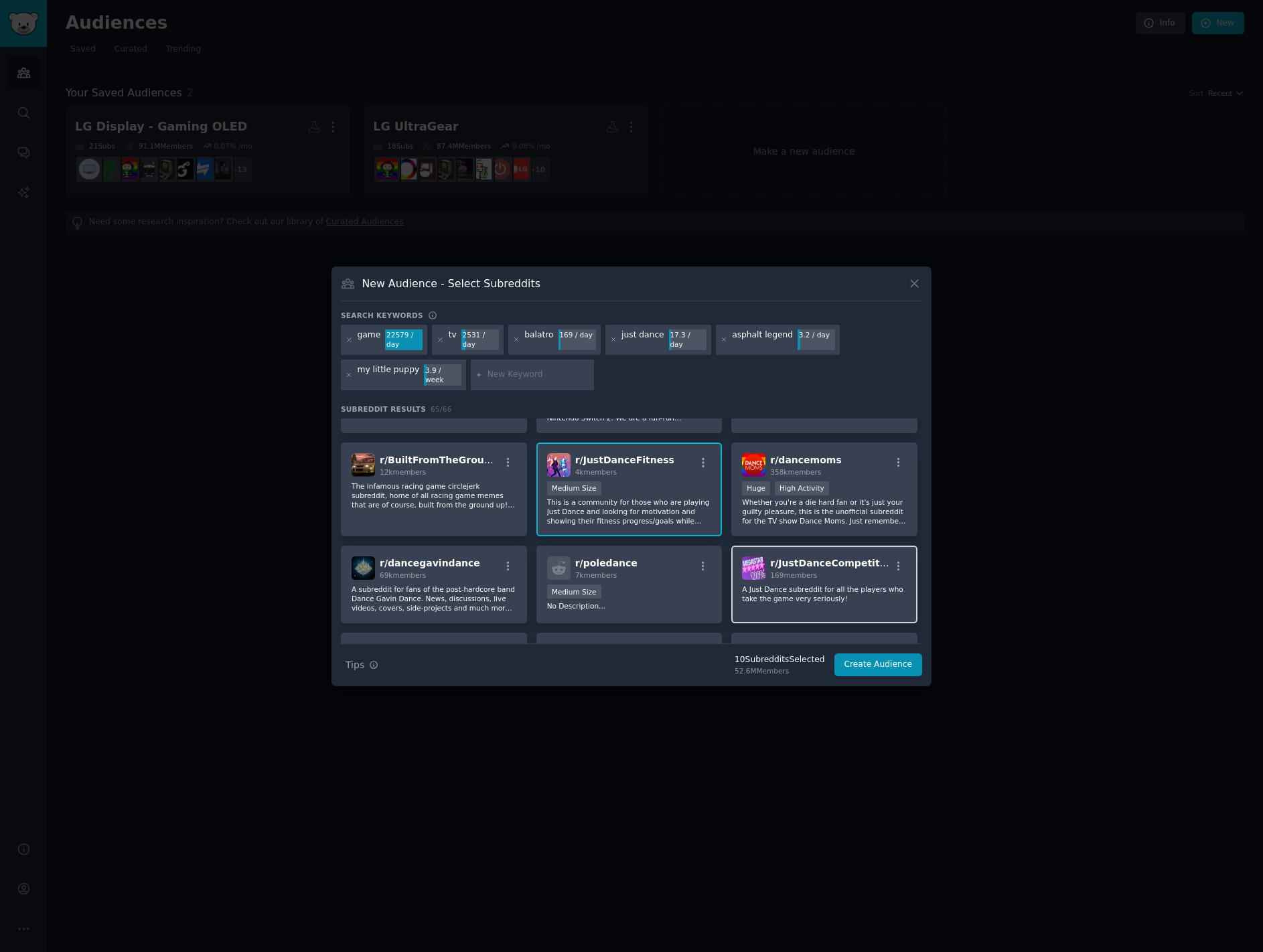
click at [822, 584] on p "A Just Dance subreddit for all the players who take the game very seriously!" at bounding box center [824, 594] width 164 height 19
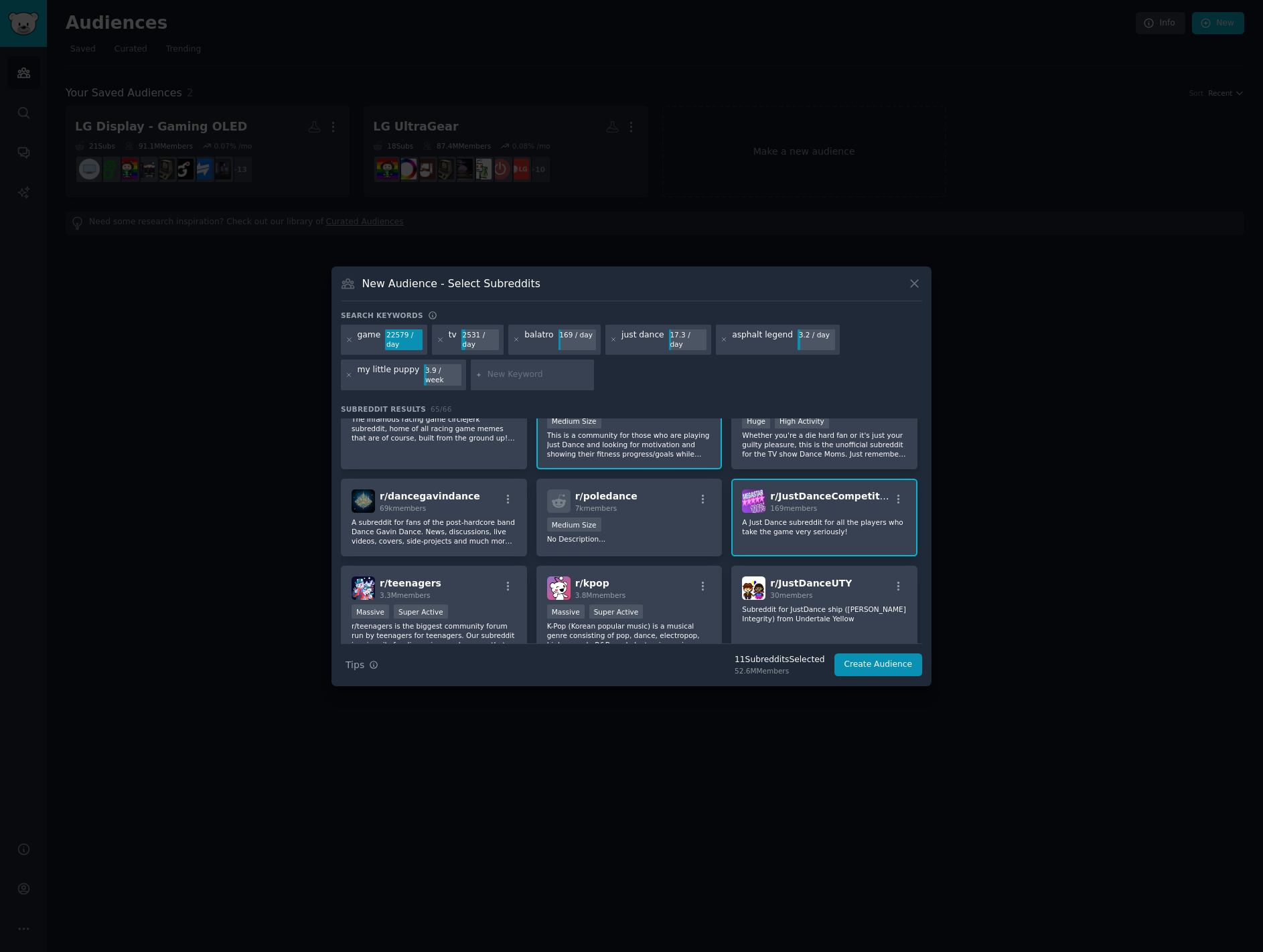
click at [834, 493] on span "r/ JustDanceCompetitive" at bounding box center [833, 496] width 125 height 11
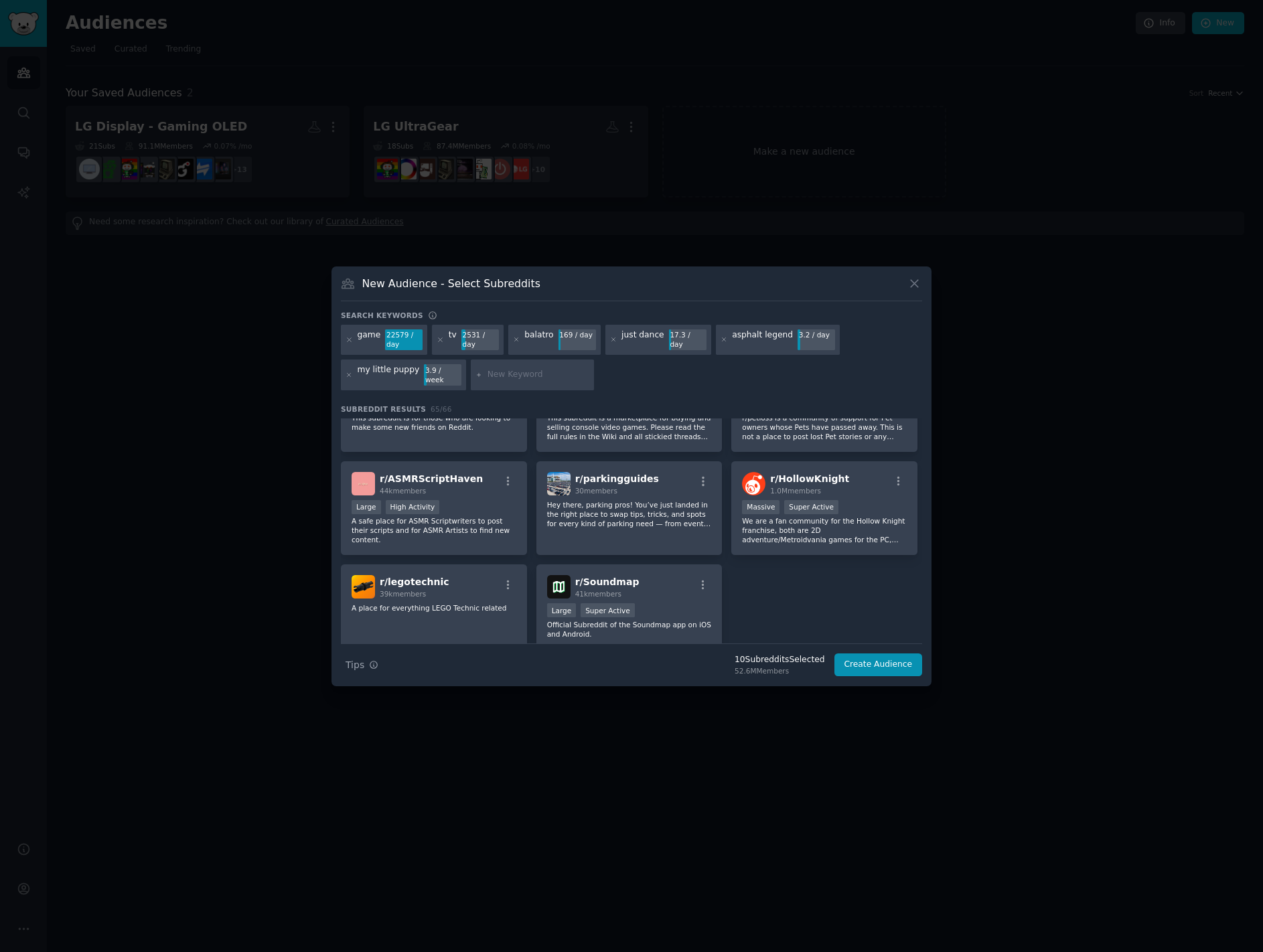
scroll to position [1985, 0]
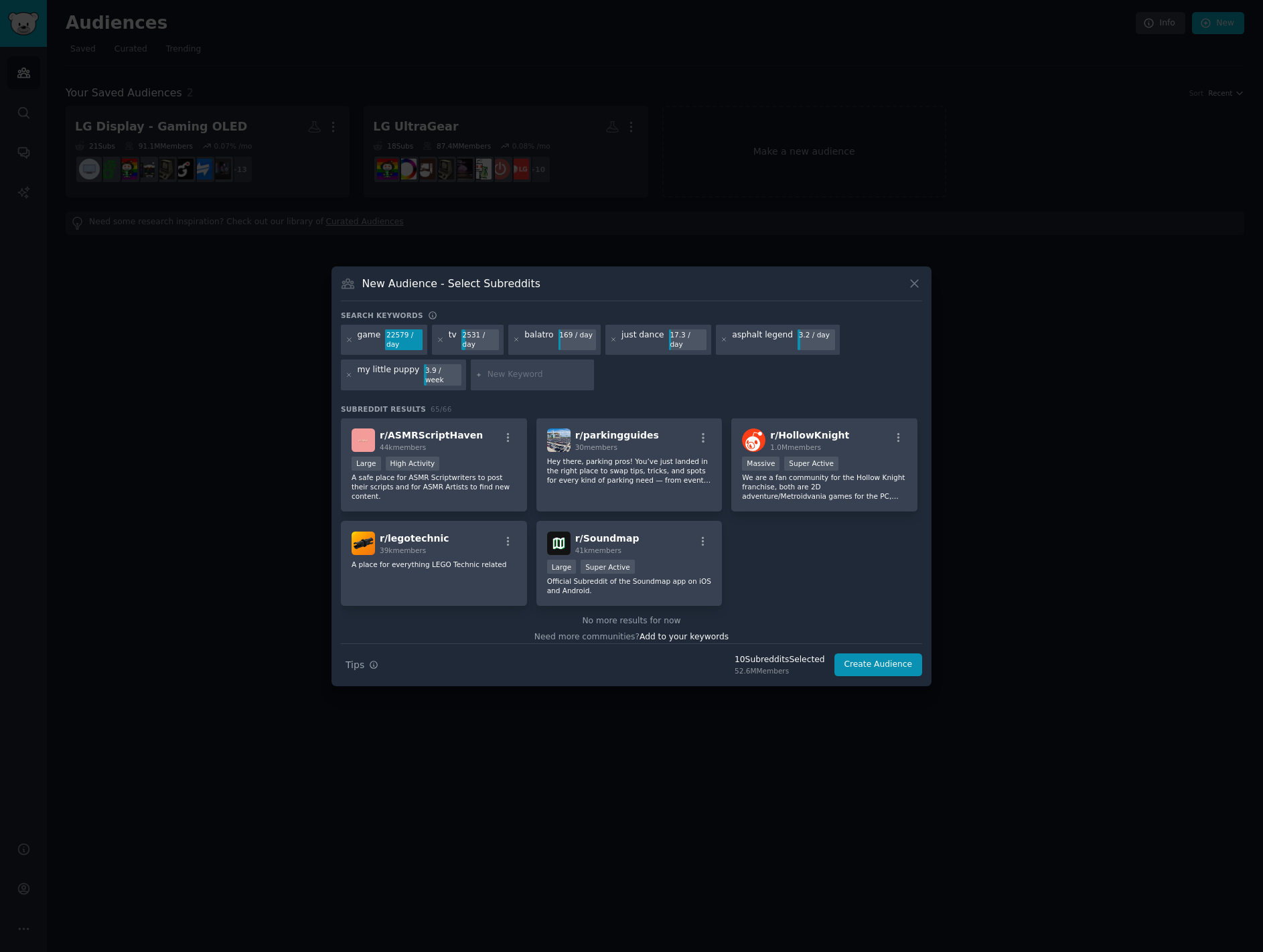
click at [506, 375] on input "text" at bounding box center [538, 375] width 102 height 12
type input "lg tv"
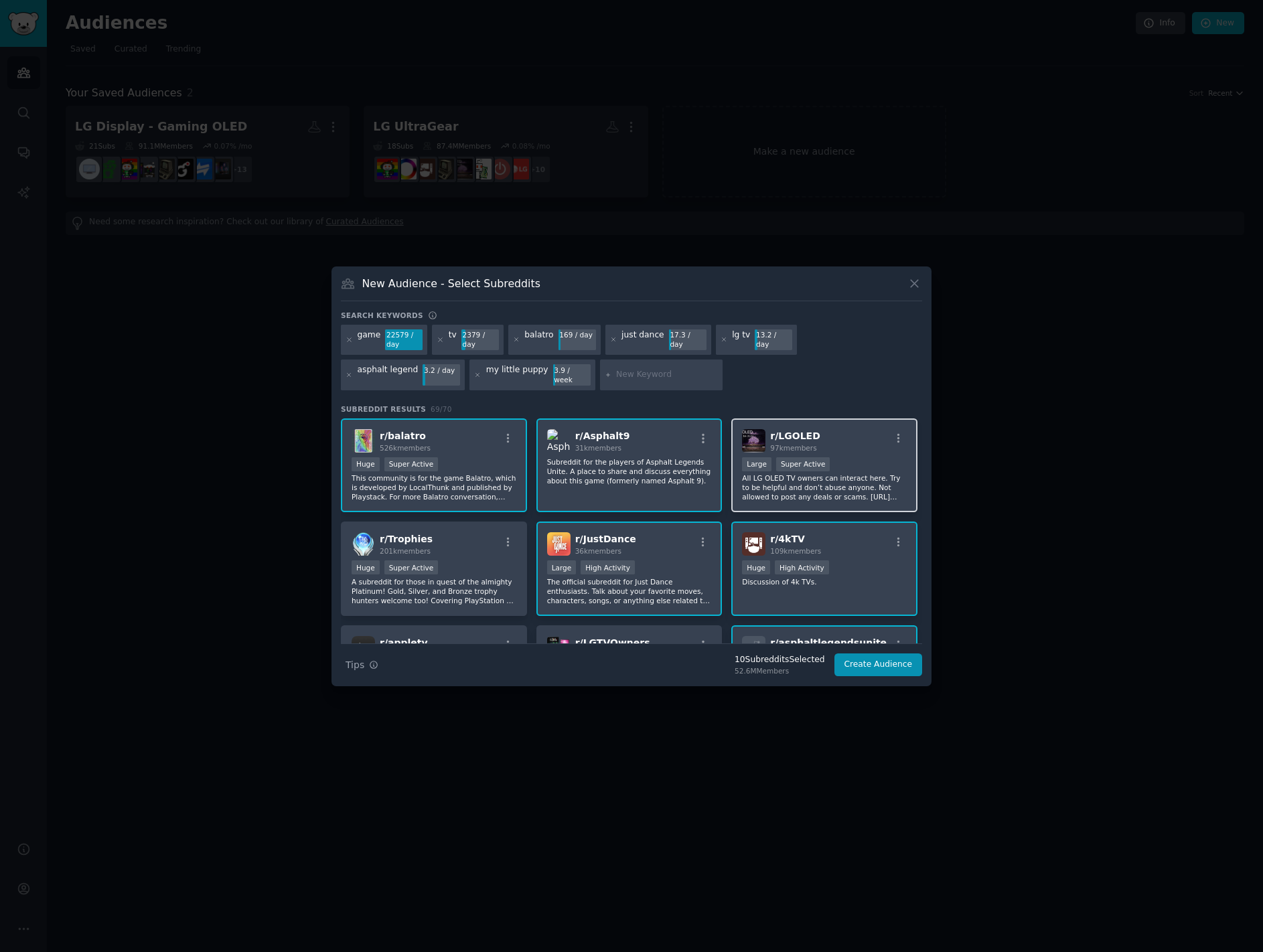
click at [842, 437] on div "r/ LGOLED 97k members" at bounding box center [824, 441] width 164 height 24
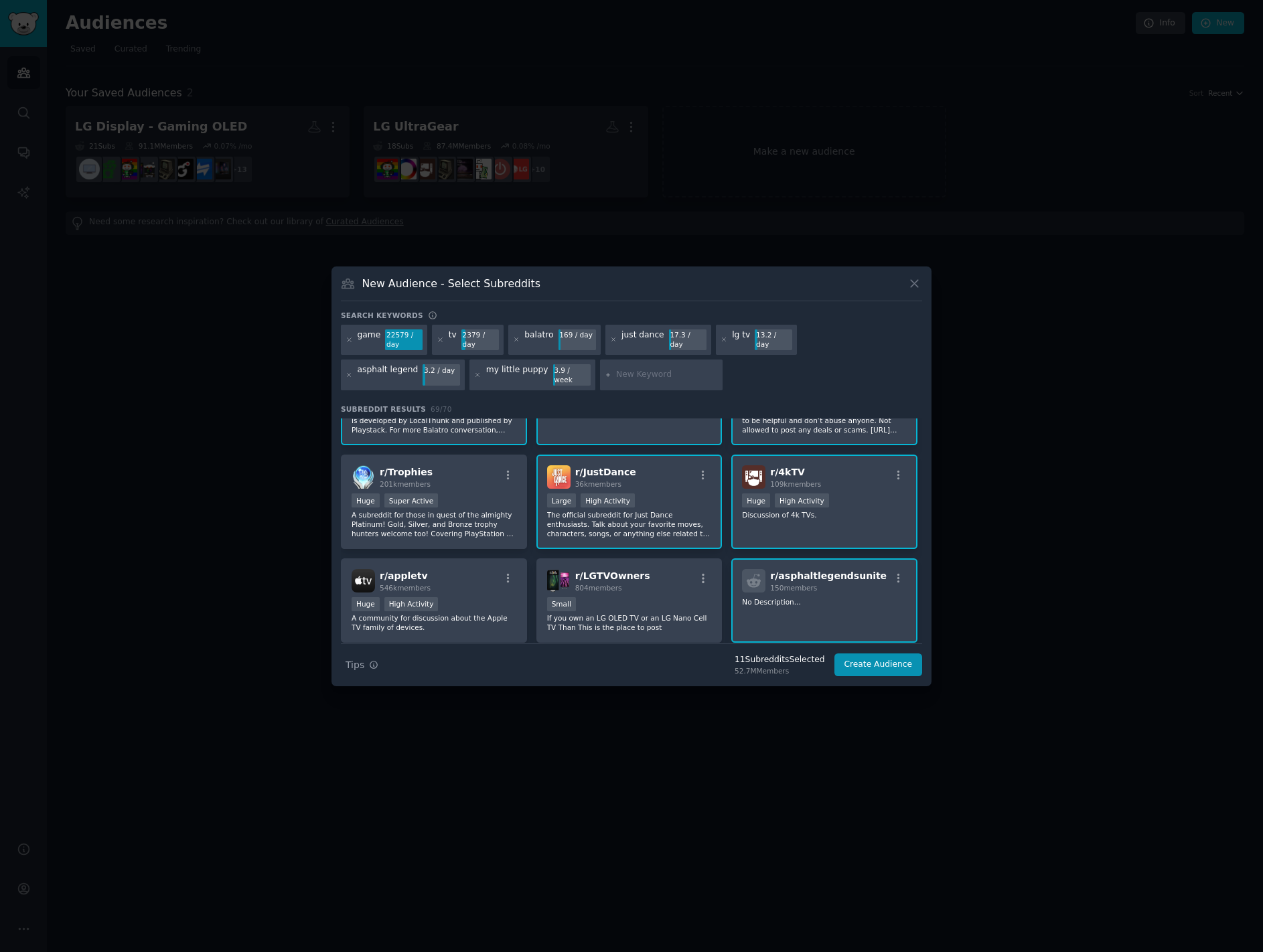
scroll to position [134, 0]
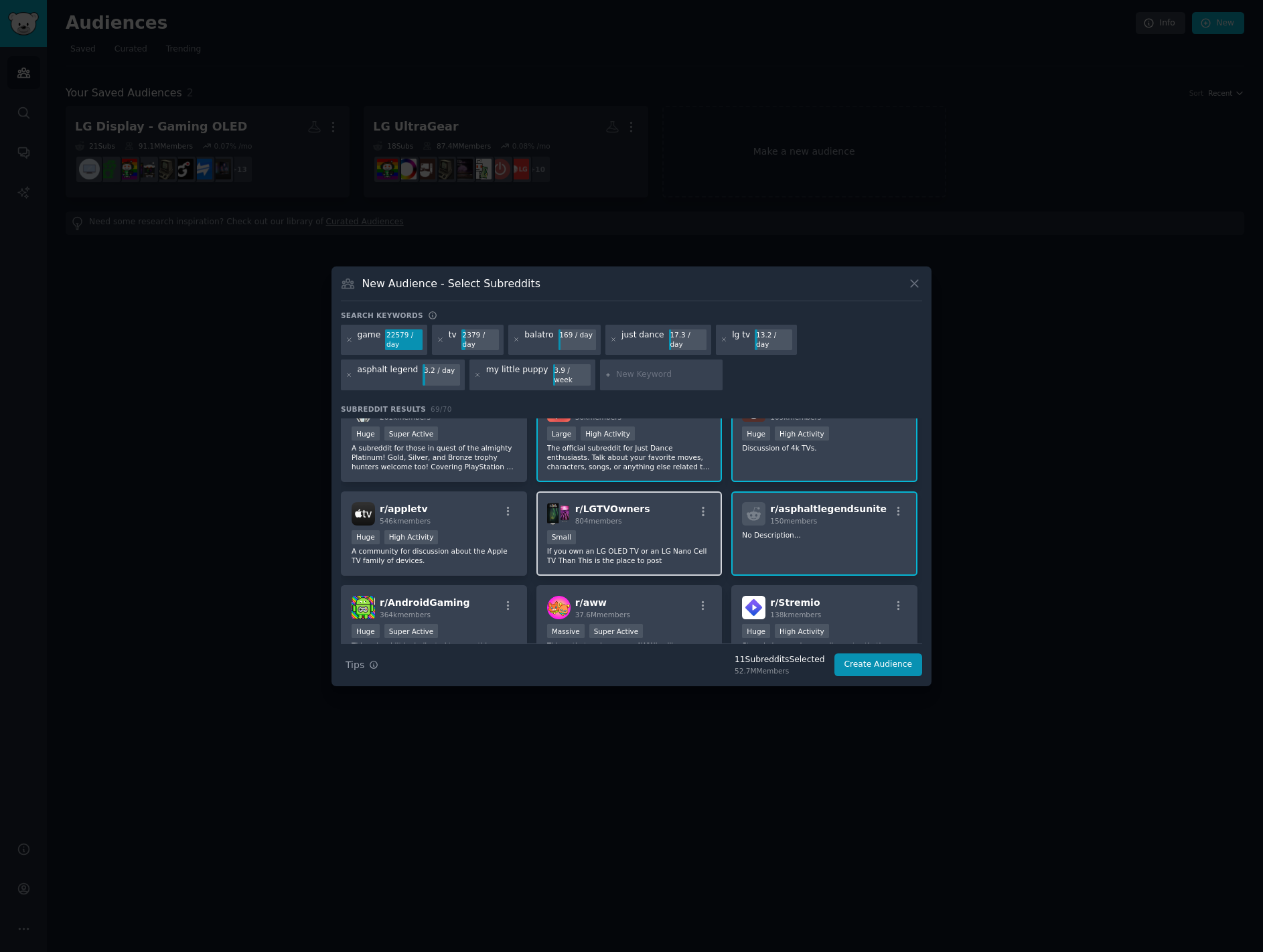
click at [634, 516] on div "804 members" at bounding box center [613, 521] width 75 height 9
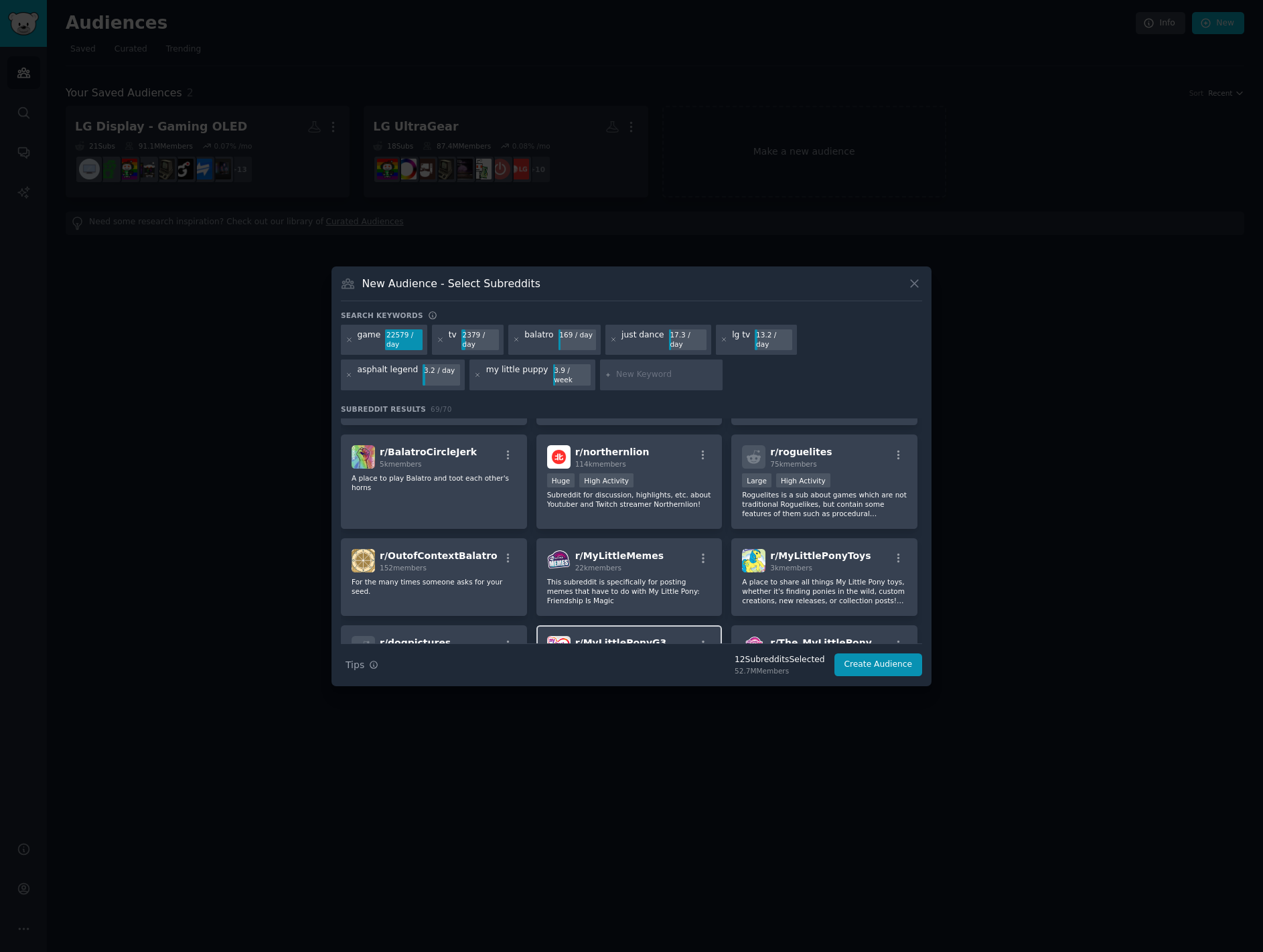
scroll to position [1625, 0]
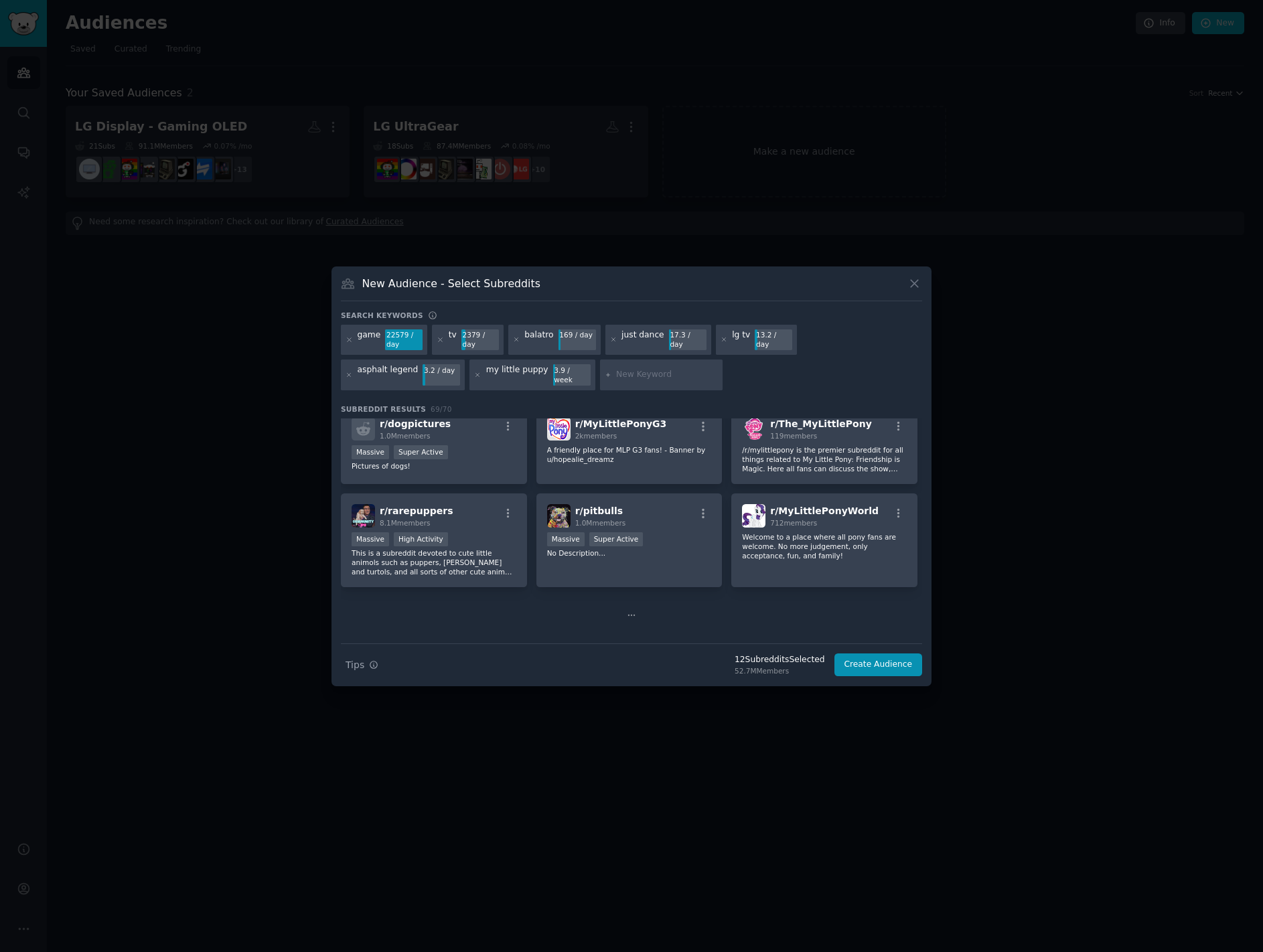
click at [616, 375] on input "text" at bounding box center [667, 375] width 102 height 12
type input "smart monitor"
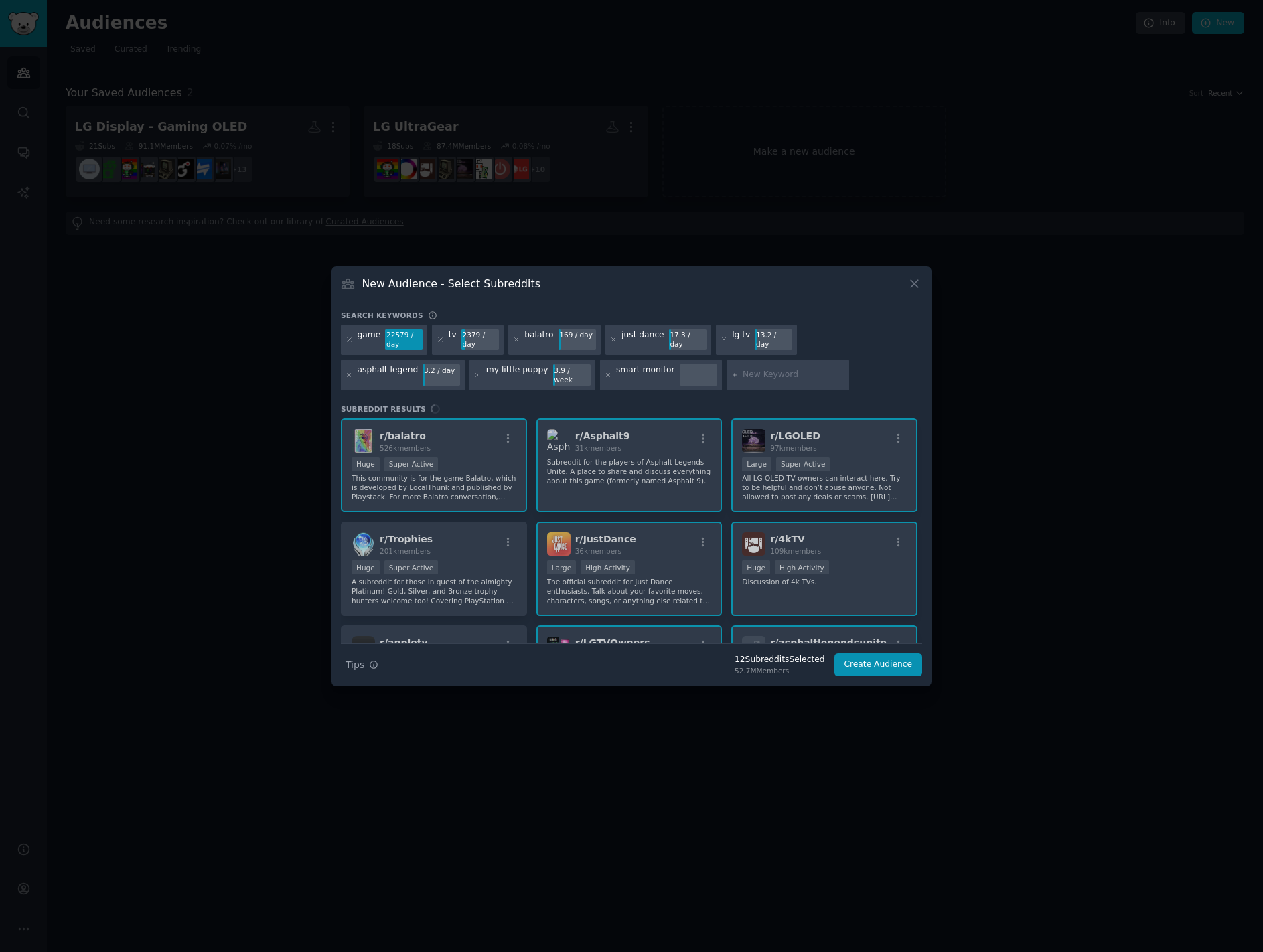
click at [743, 377] on input "text" at bounding box center [793, 375] width 102 height 12
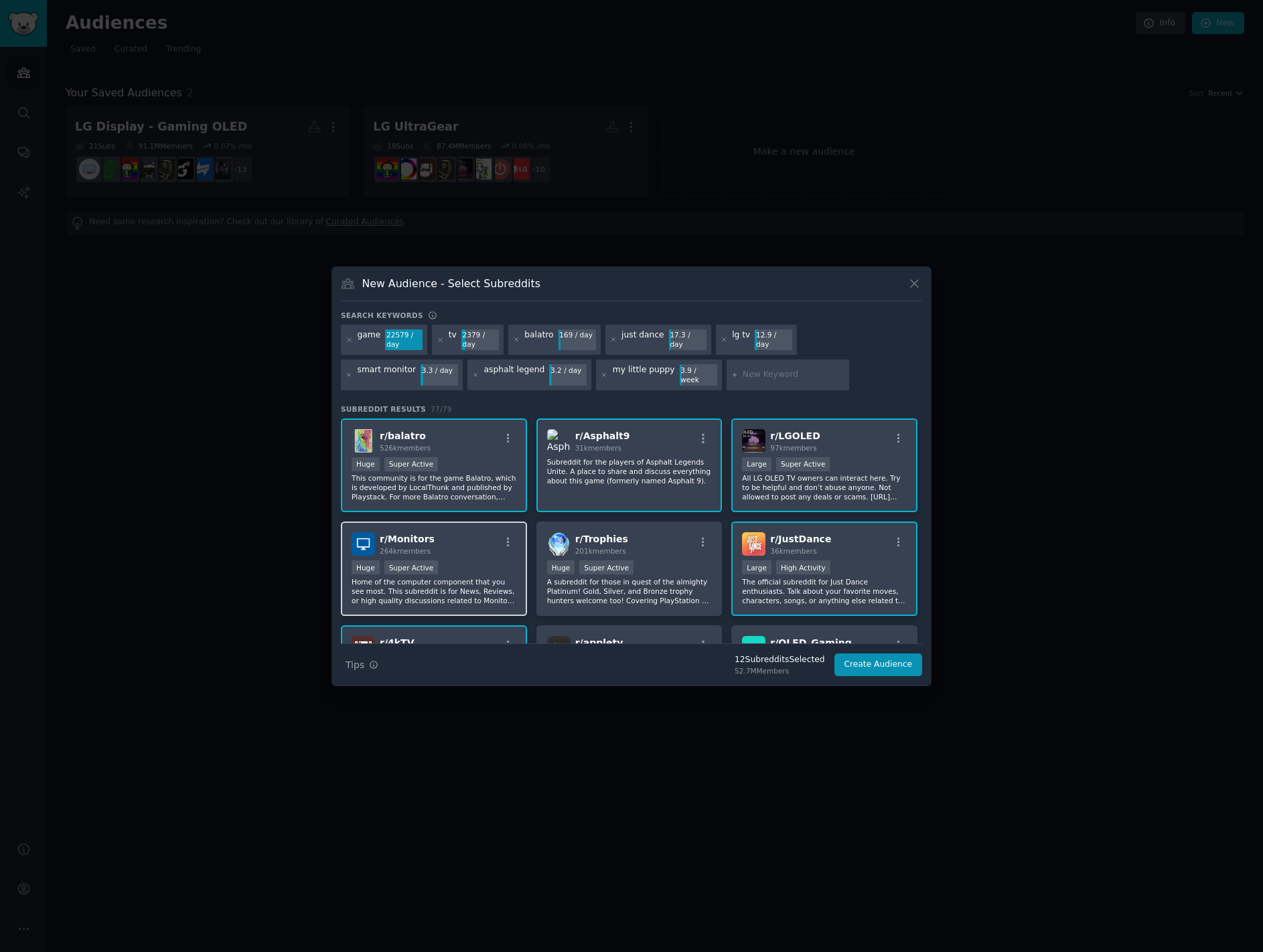
click at [455, 561] on div "Huge Super Active" at bounding box center [434, 569] width 164 height 17
click at [743, 375] on input "text" at bounding box center [793, 375] width 102 height 12
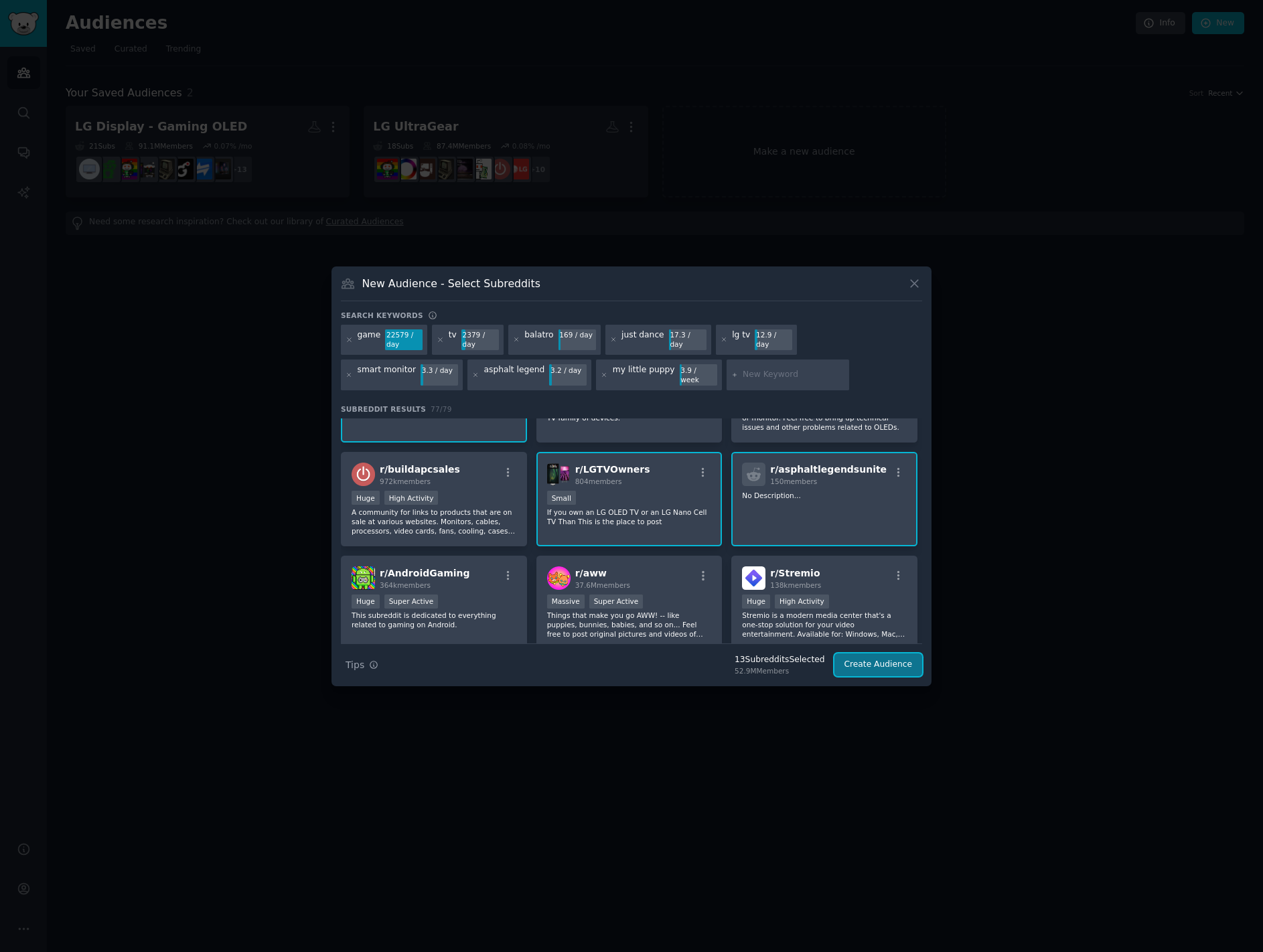
click at [881, 663] on button "Create Audience" at bounding box center [878, 665] width 88 height 23
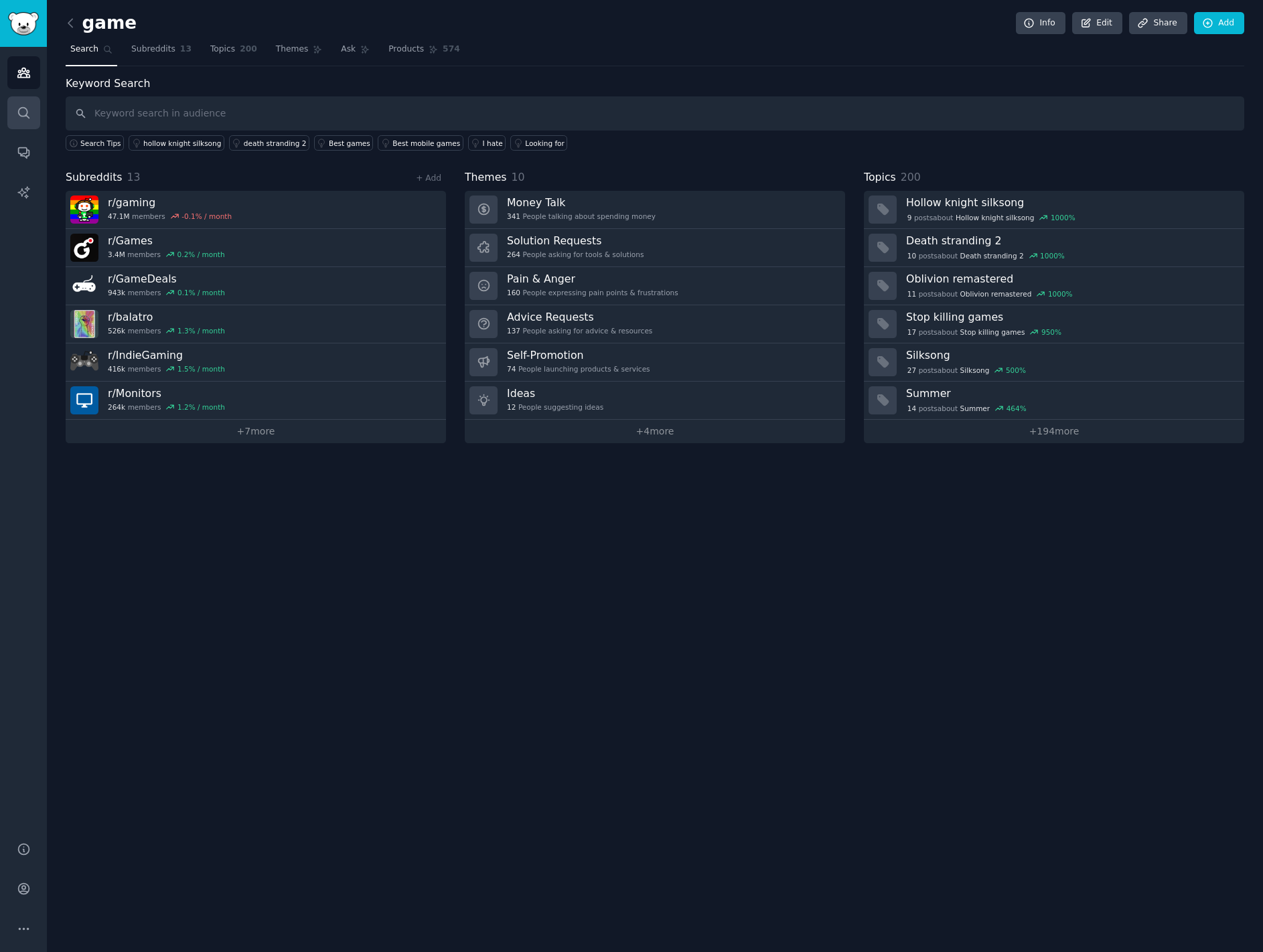
click at [25, 113] on icon "Sidebar" at bounding box center [24, 113] width 14 height 14
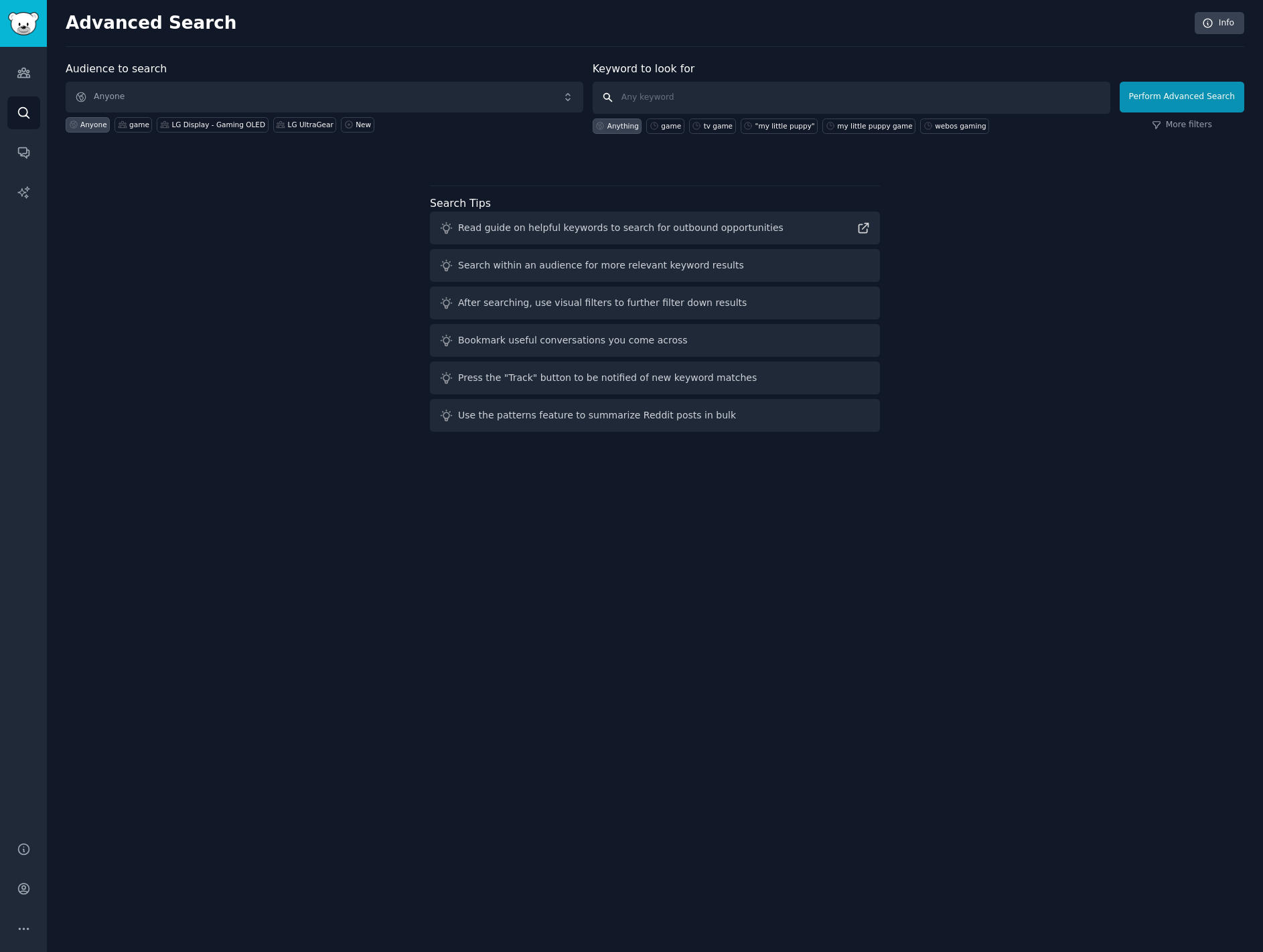
click at [763, 94] on input "text" at bounding box center [851, 98] width 518 height 32
type input "webos"
click button "Perform Advanced Search" at bounding box center [1181, 97] width 125 height 31
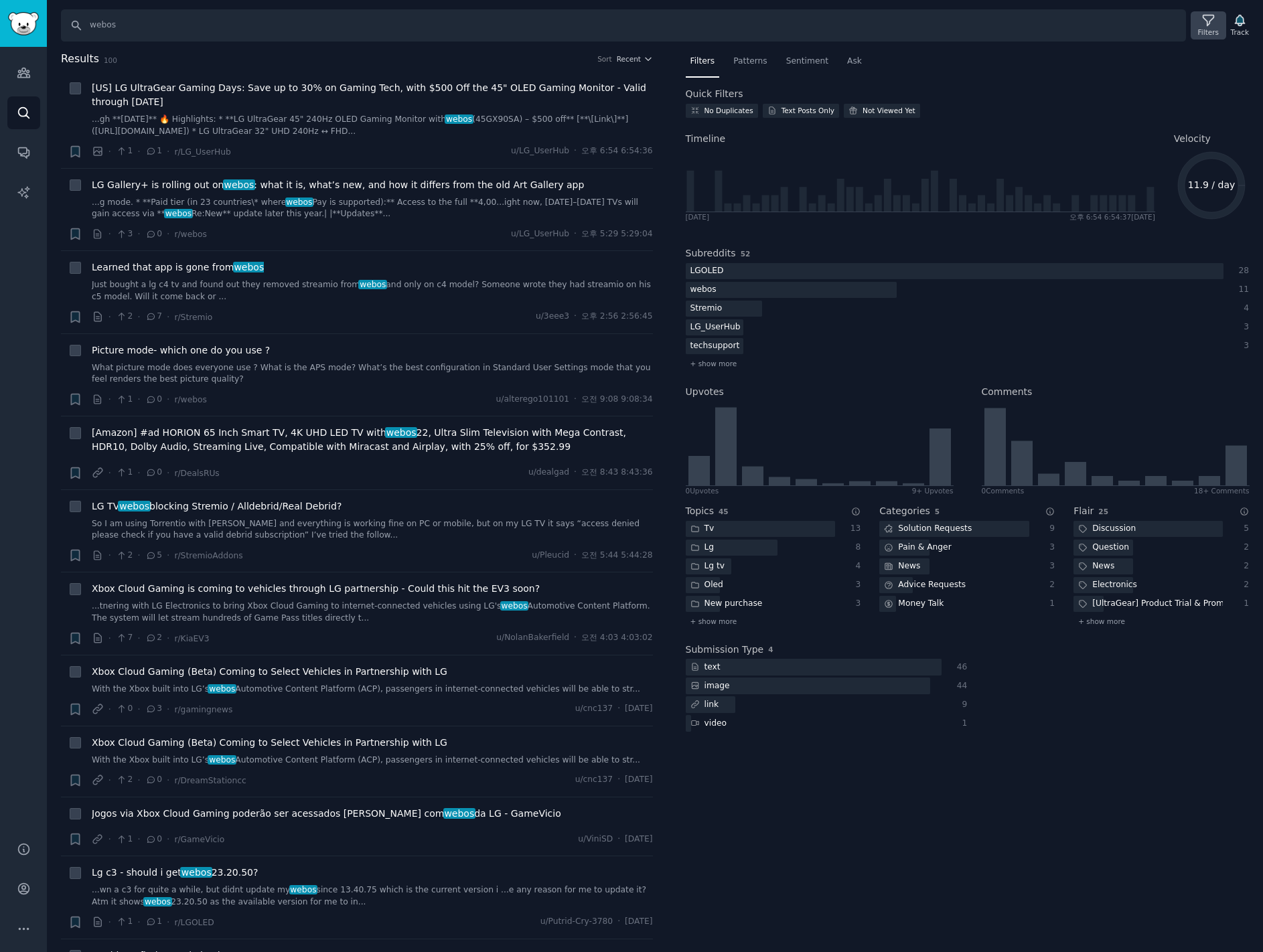
click at [1206, 20] on icon at bounding box center [1208, 20] width 14 height 14
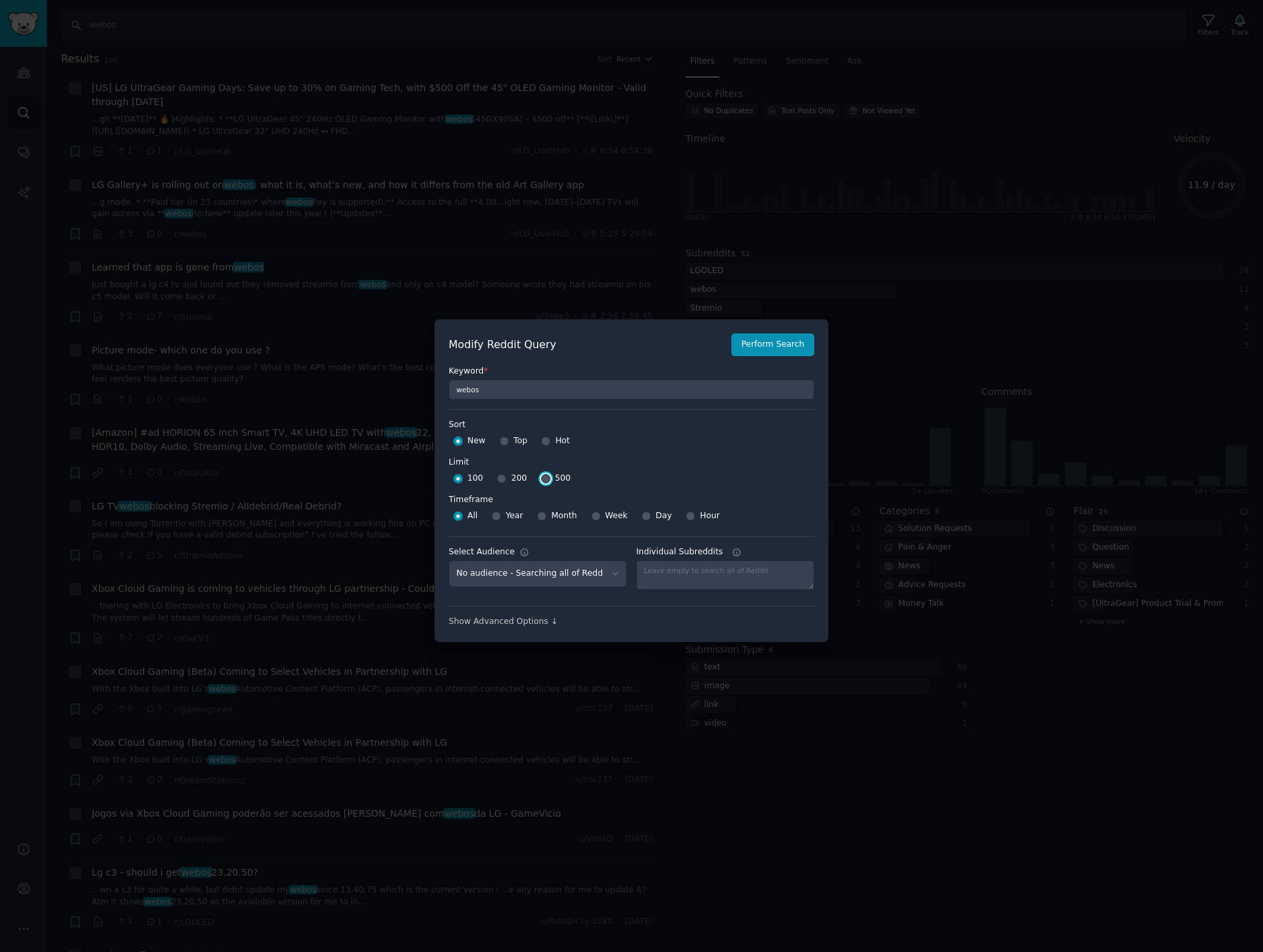
click at [541, 476] on input "500" at bounding box center [546, 479] width 9 height 9
radio input "true"
click at [501, 444] on input "Top" at bounding box center [504, 441] width 9 height 9
radio input "true"
click at [787, 350] on button "Perform Search" at bounding box center [772, 345] width 83 height 23
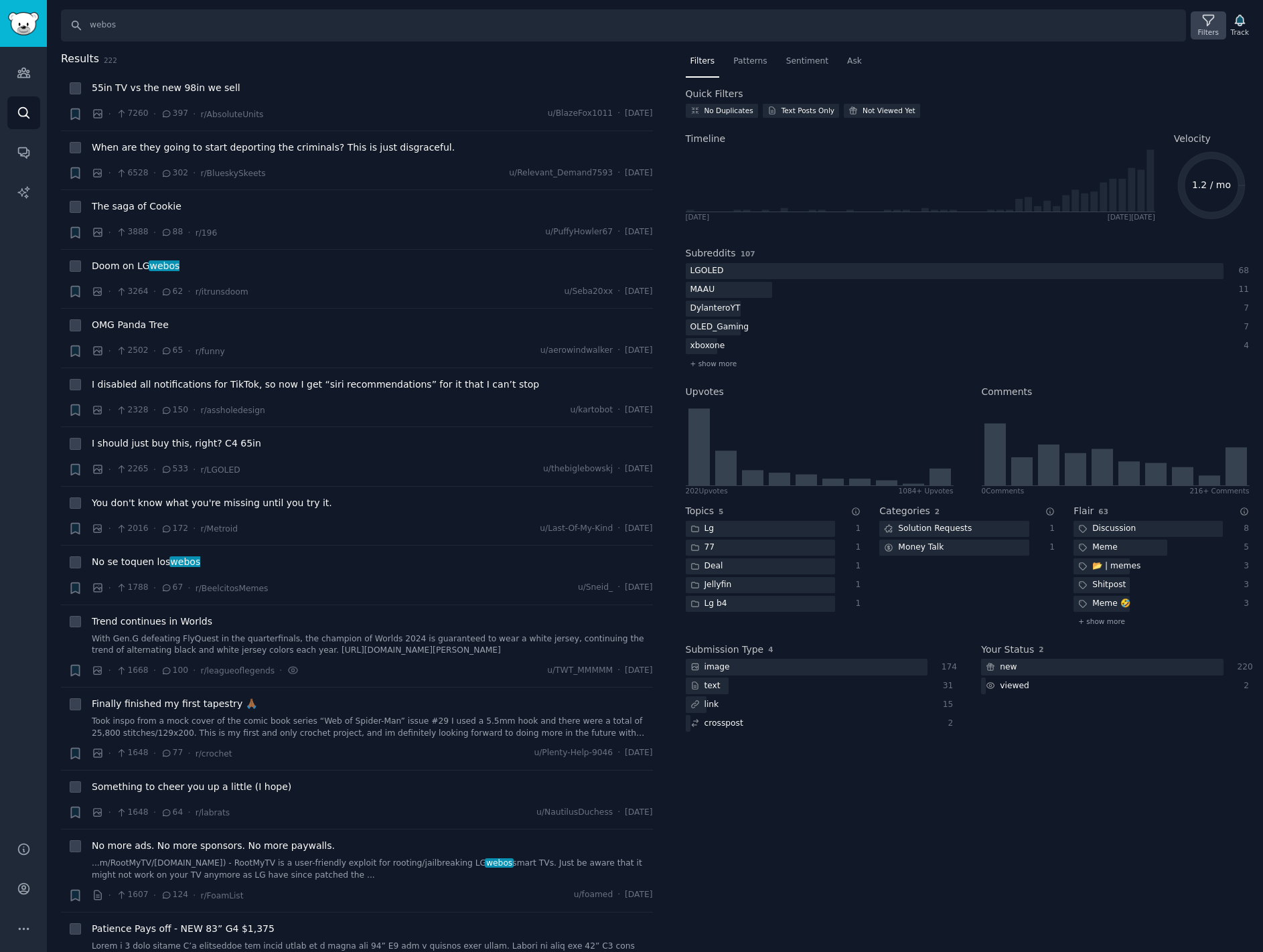
click at [1212, 28] on div "Filters" at bounding box center [1208, 32] width 21 height 9
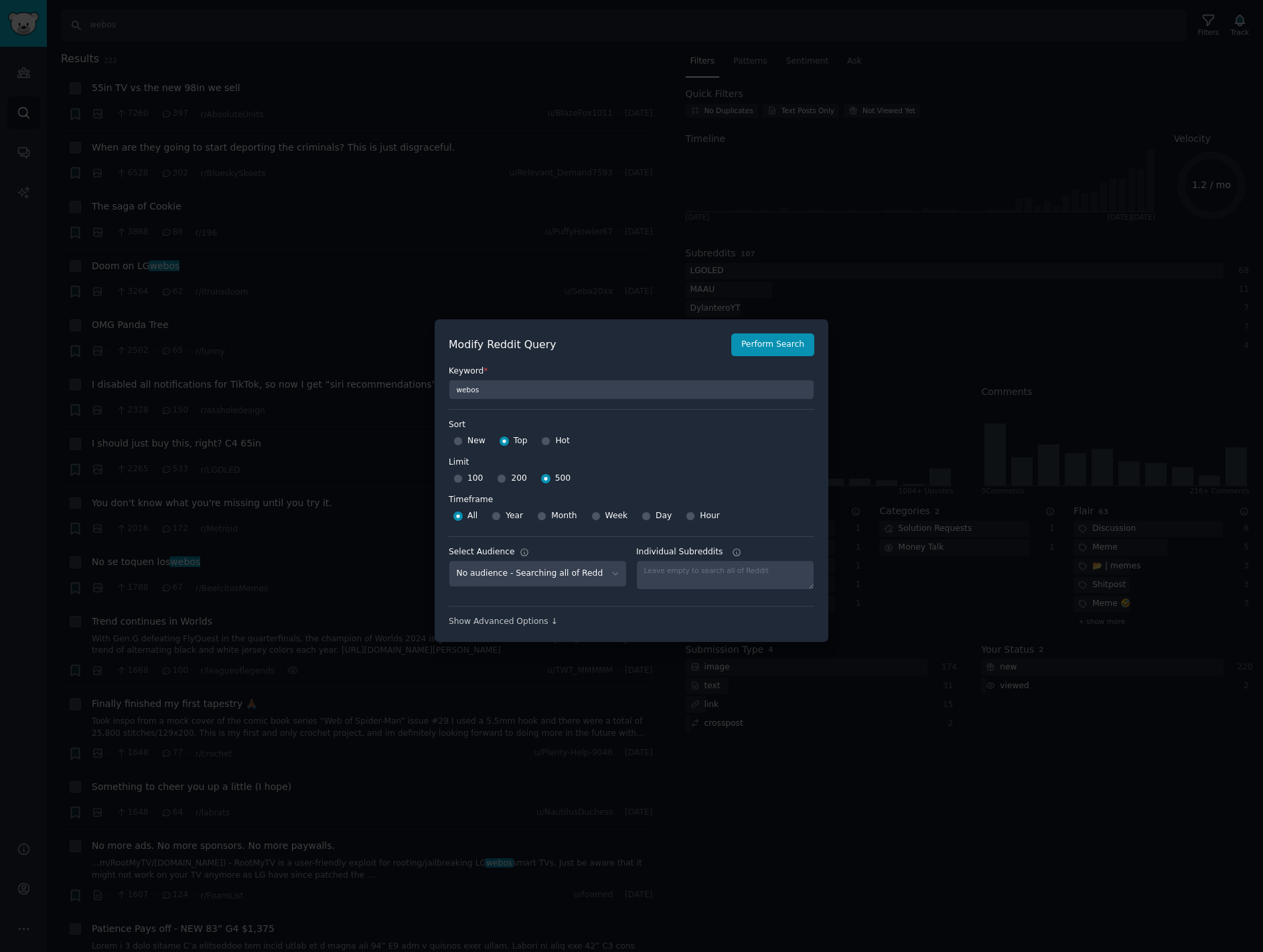
click at [510, 518] on span "Year" at bounding box center [514, 516] width 18 height 12
click at [501, 518] on input "Year" at bounding box center [496, 516] width 9 height 9
radio input "true"
click at [774, 346] on button "Perform Search" at bounding box center [772, 345] width 83 height 23
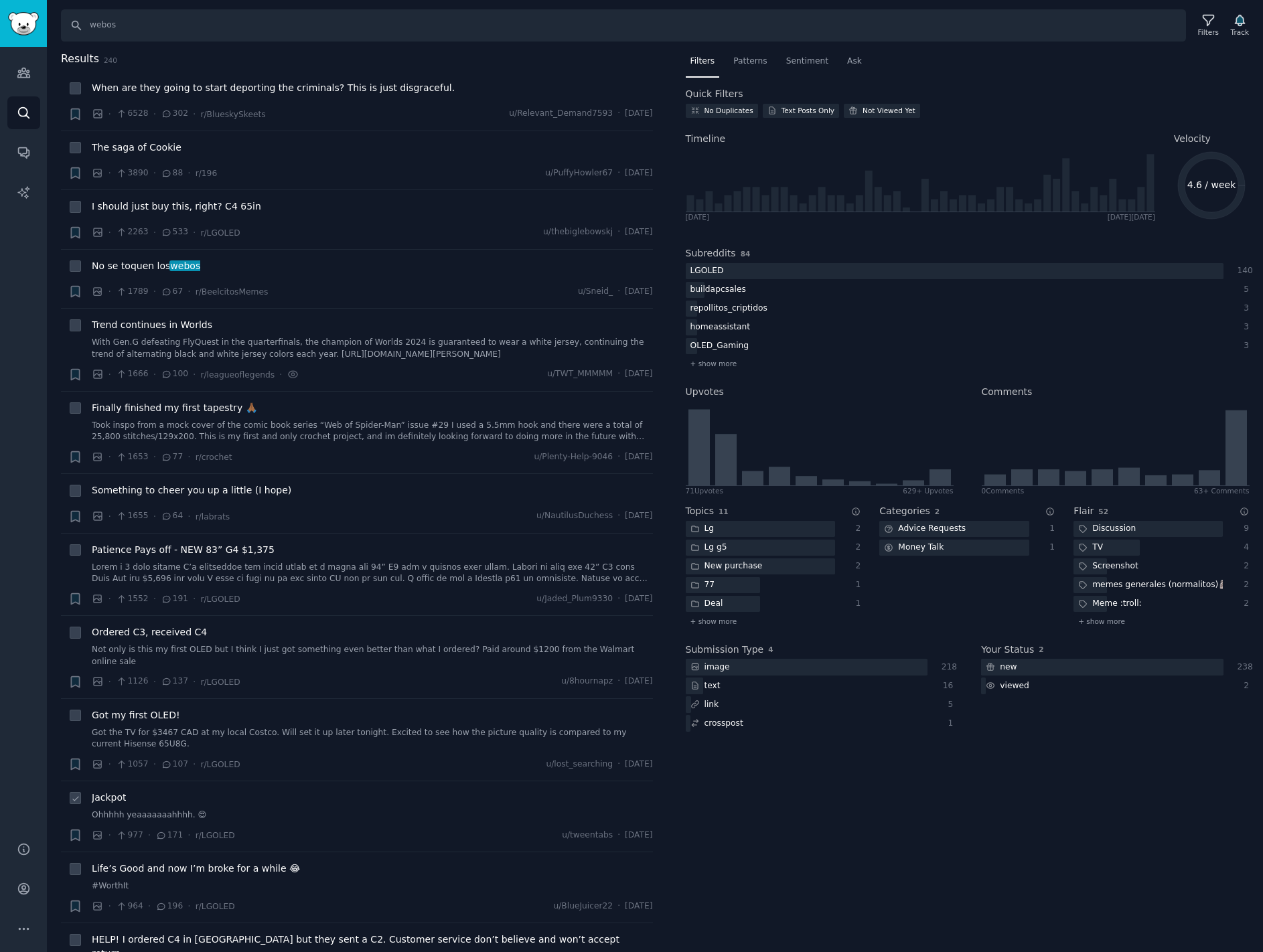
click at [150, 791] on div "Jackpot" at bounding box center [372, 798] width 561 height 14
click at [112, 791] on span "Jackpot" at bounding box center [109, 798] width 34 height 14
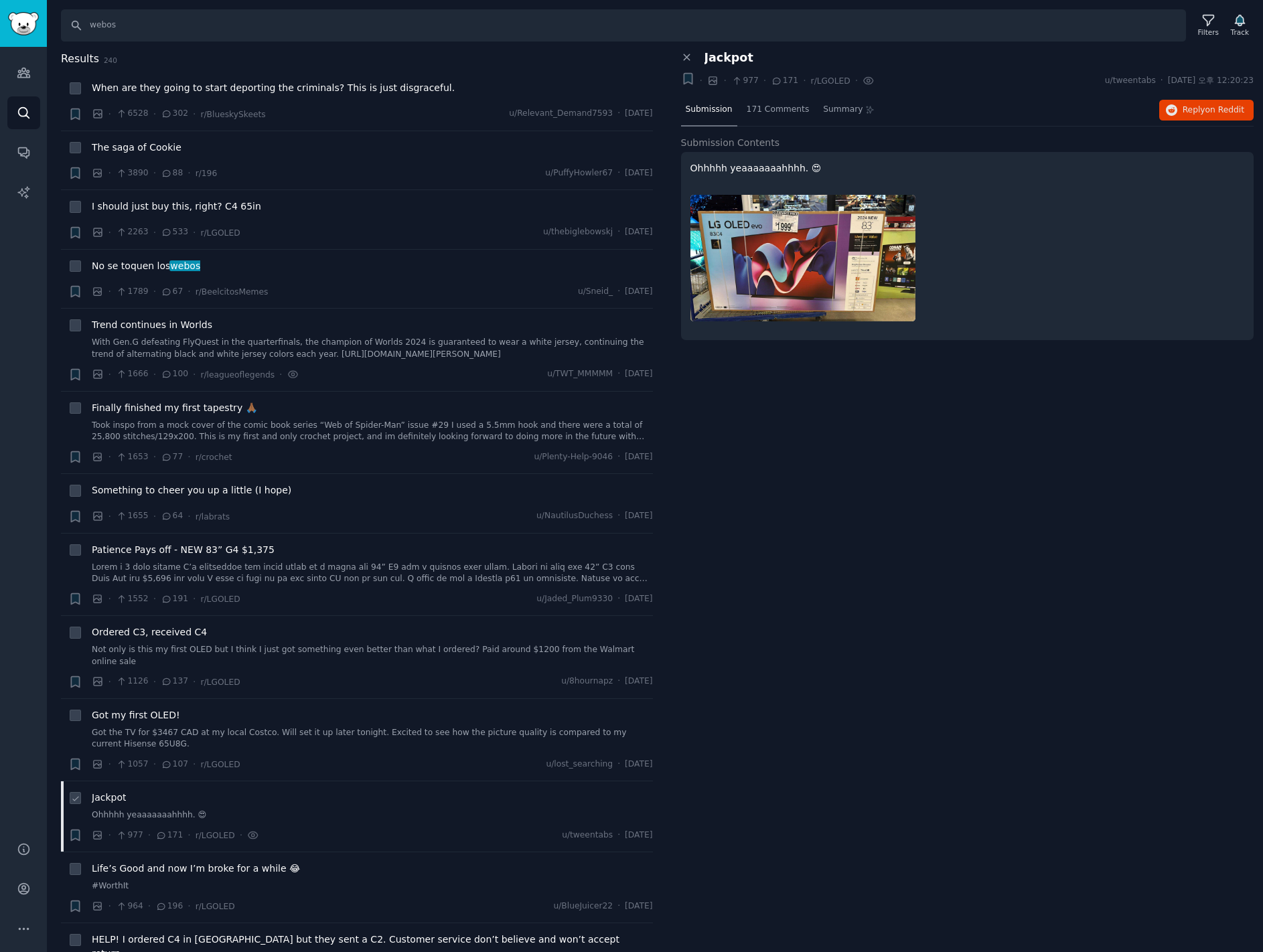
scroll to position [267, 0]
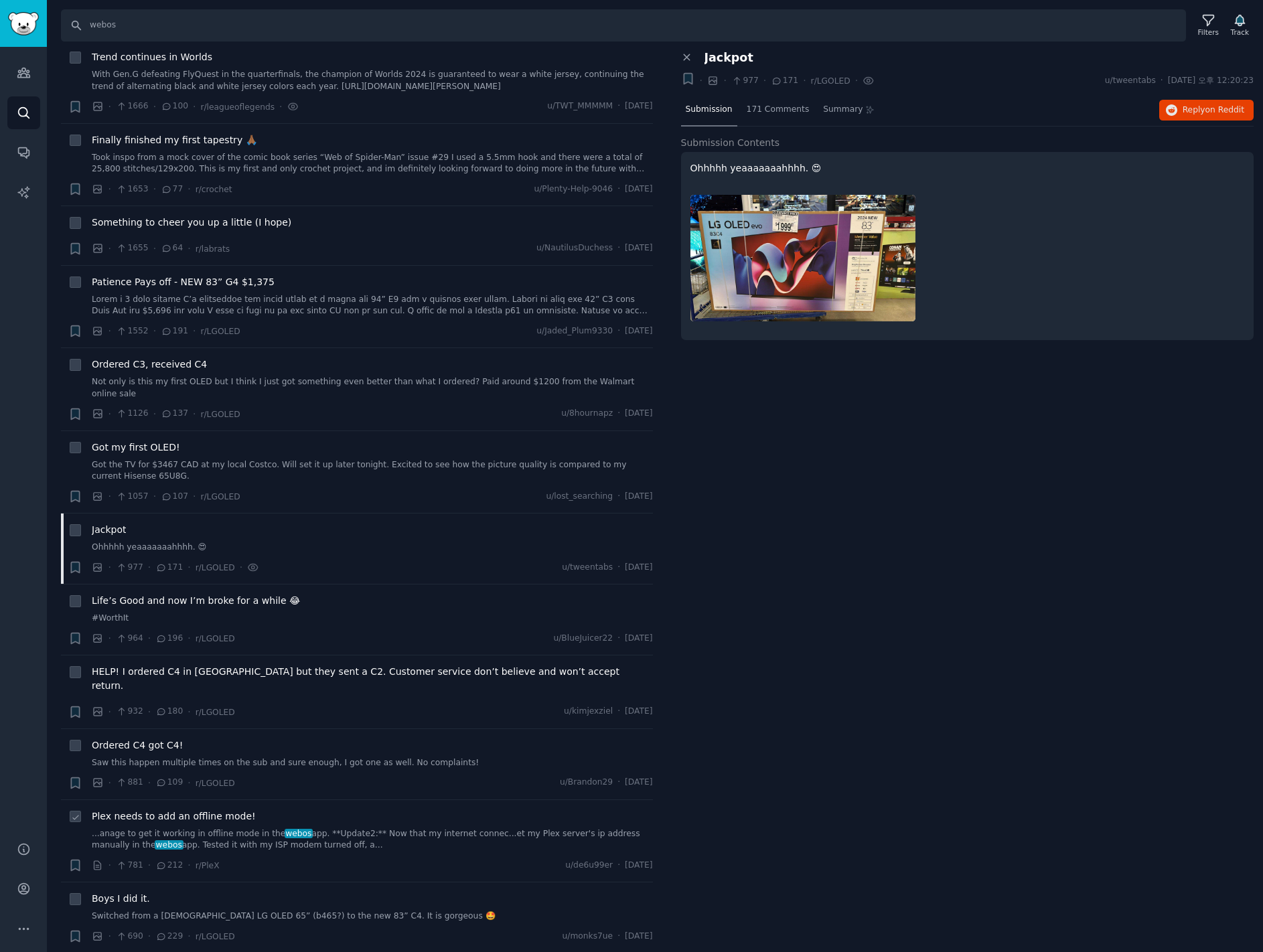
click at [228, 809] on span "Plex needs to add an offline mode!" at bounding box center [173, 816] width 164 height 14
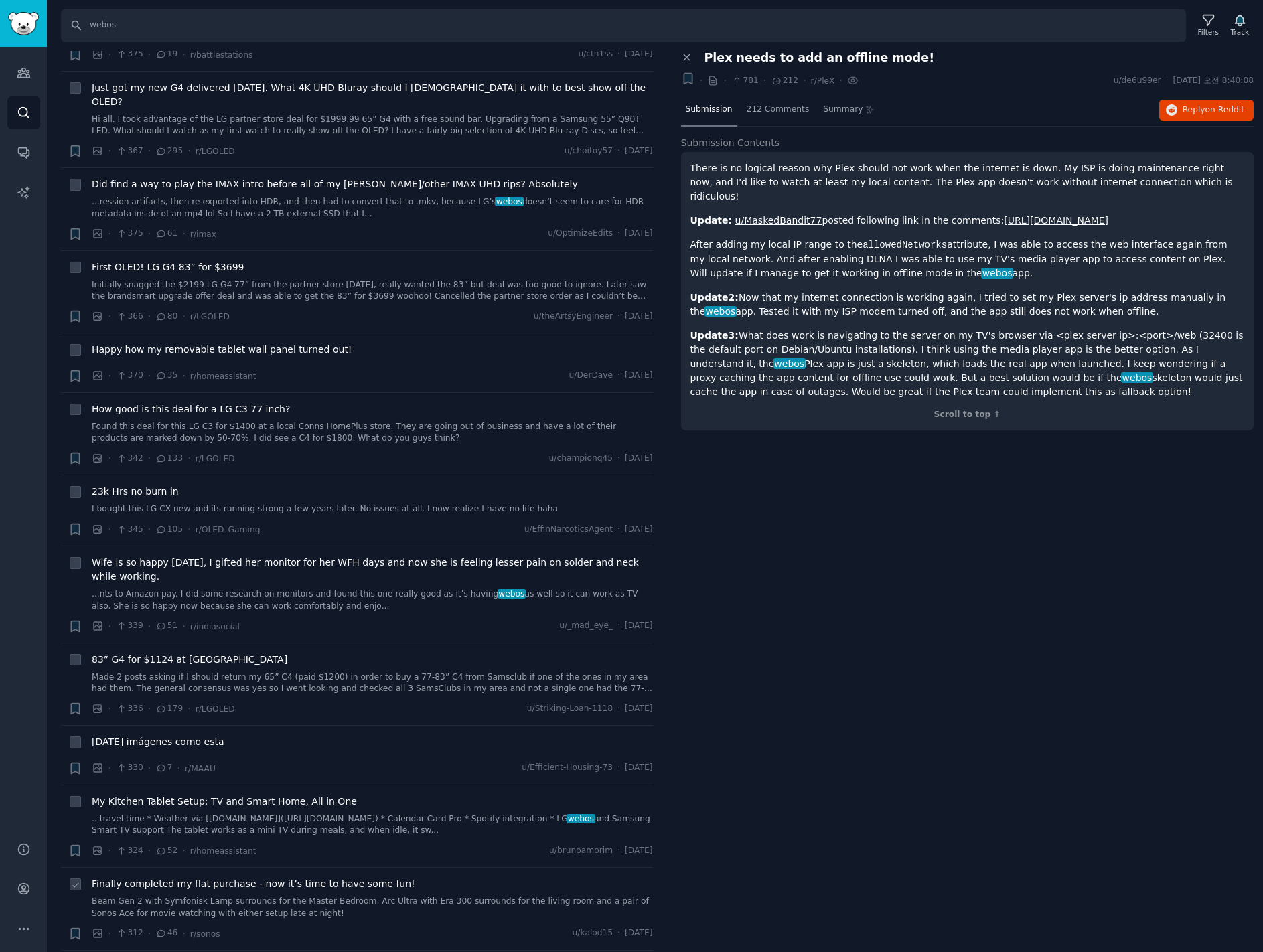
scroll to position [3214, 0]
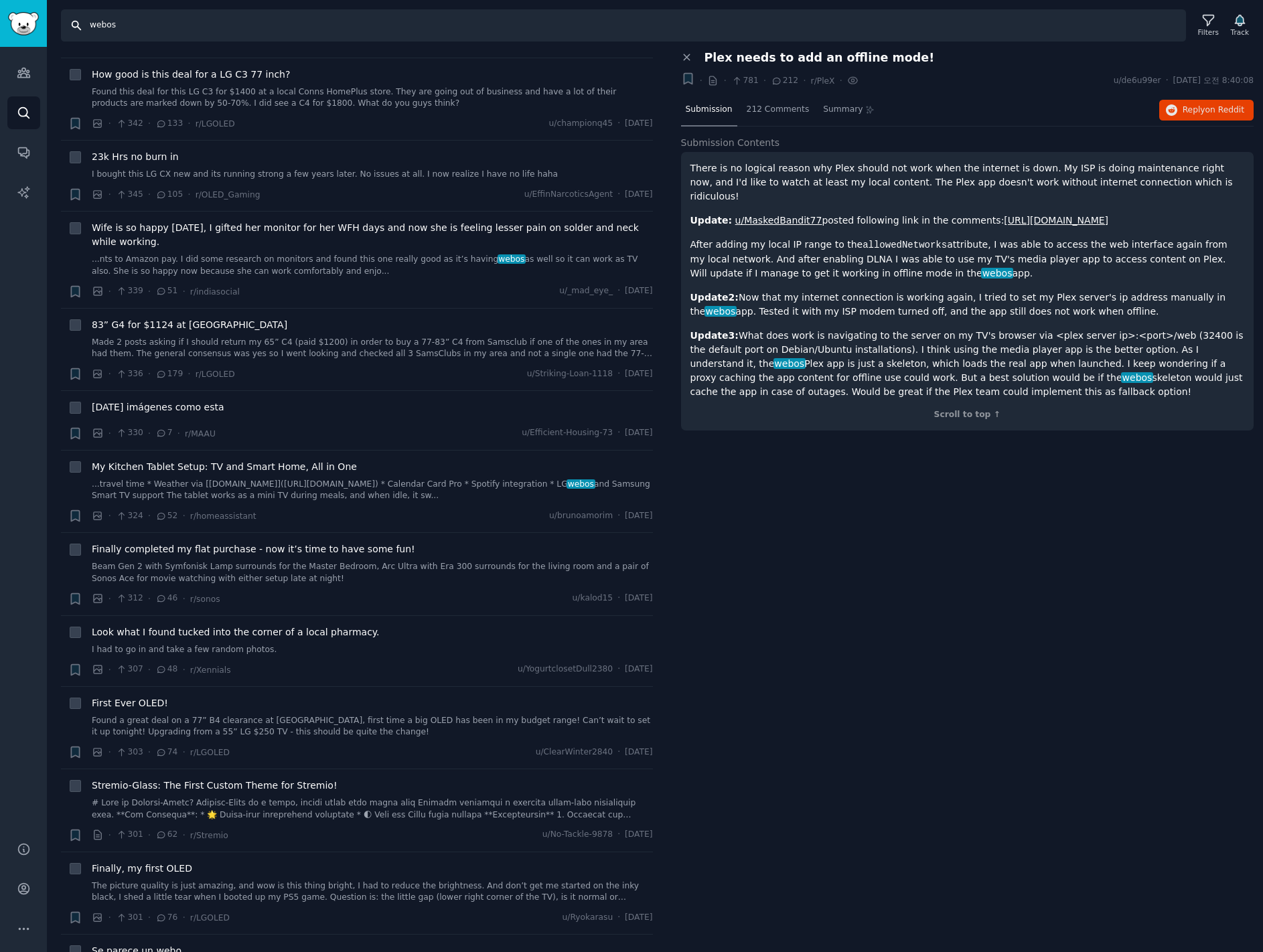
click at [146, 30] on input "webos" at bounding box center [623, 26] width 1125 height 32
